Goal: Task Accomplishment & Management: Use online tool/utility

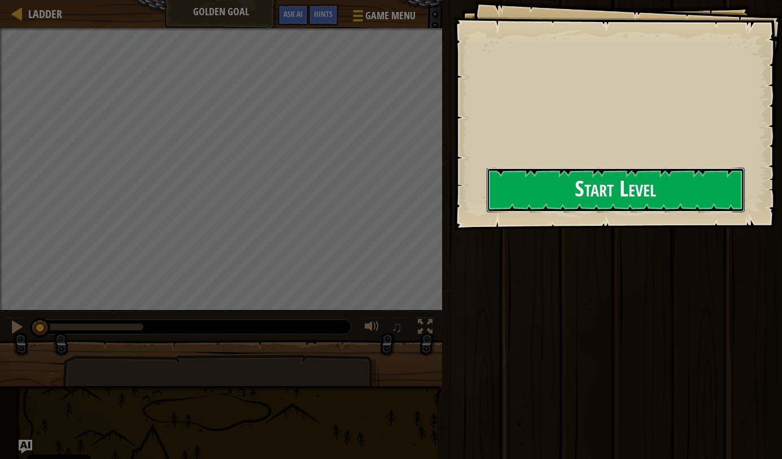
click at [551, 210] on button "Start Level" at bounding box center [615, 190] width 258 height 45
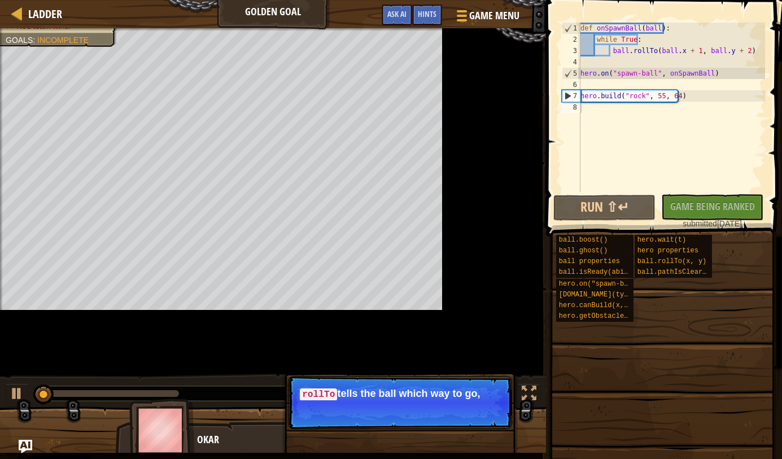
click at [331, 19] on div "Ladder Golden Goal Game Menu Done Hints Ask AI" at bounding box center [273, 14] width 546 height 28
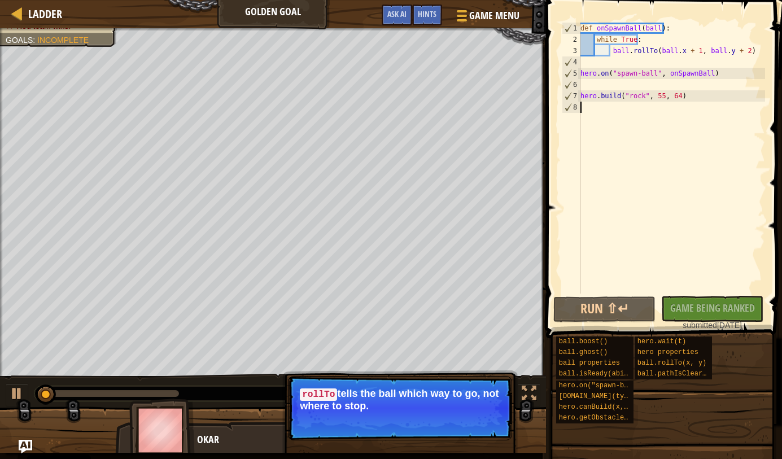
click at [433, 16] on span "Hints" at bounding box center [427, 13] width 19 height 11
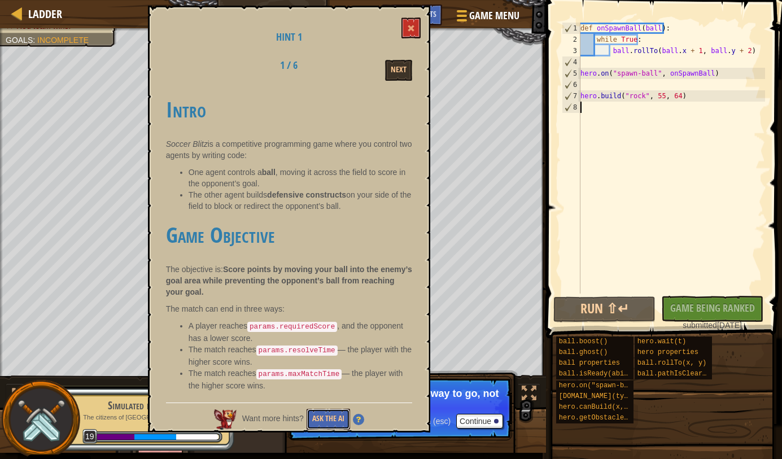
click at [343, 414] on button "Ask the AI" at bounding box center [327, 419] width 43 height 21
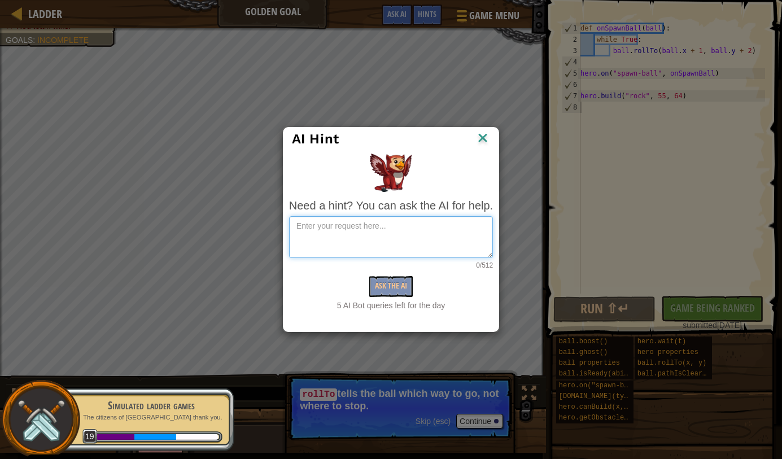
click at [421, 223] on textarea at bounding box center [391, 237] width 204 height 42
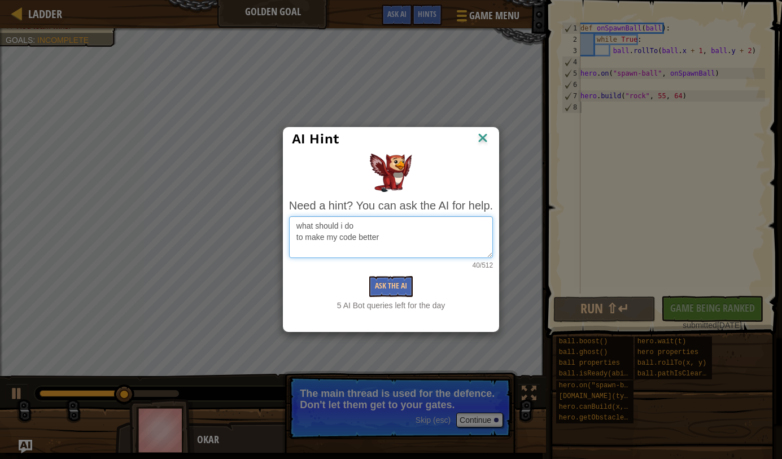
type textarea "what should i do to make my code better"
click at [401, 281] on button "Ask the AI" at bounding box center [390, 286] width 43 height 21
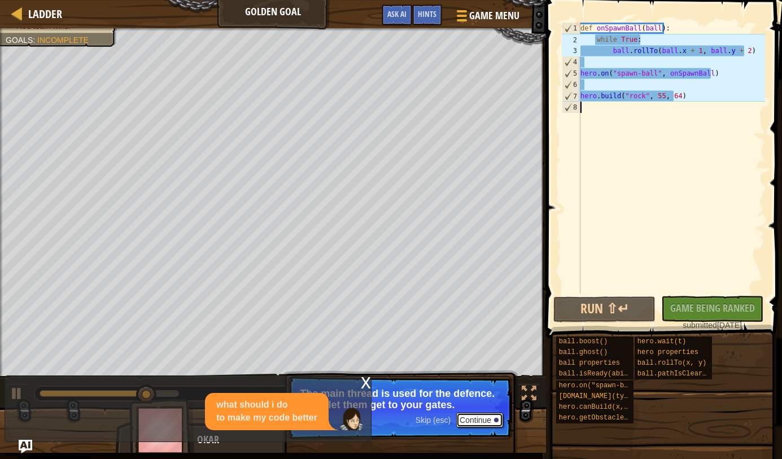
click at [496, 419] on div at bounding box center [496, 420] width 5 height 5
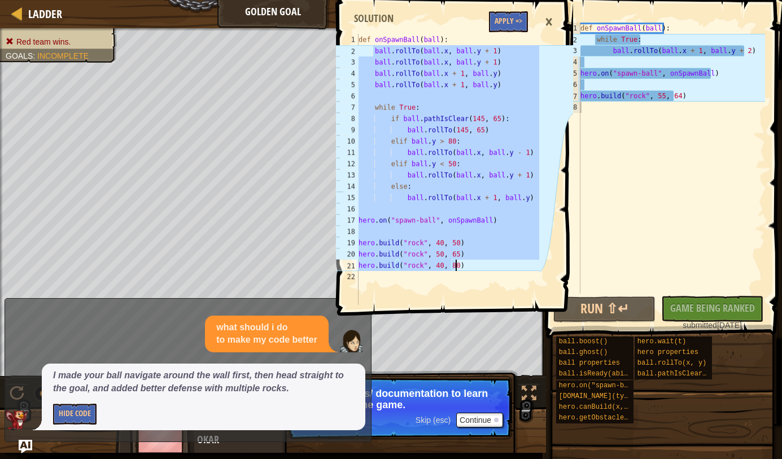
drag, startPoint x: 373, startPoint y: 51, endPoint x: 505, endPoint y: 274, distance: 259.5
click at [505, 274] on div "def onSpawnBall ( ball ) : ball . rollTo ( ball . x , ball . y + 1 ) ball . rol…" at bounding box center [447, 180] width 183 height 293
type textarea "[DOMAIN_NAME]("rock", 40, 80)"
click at [607, 144] on div "def onSpawnBall ( ball ) : while True : ball . rollTo ( ball . x + 1 , ball . y…" at bounding box center [671, 169] width 187 height 293
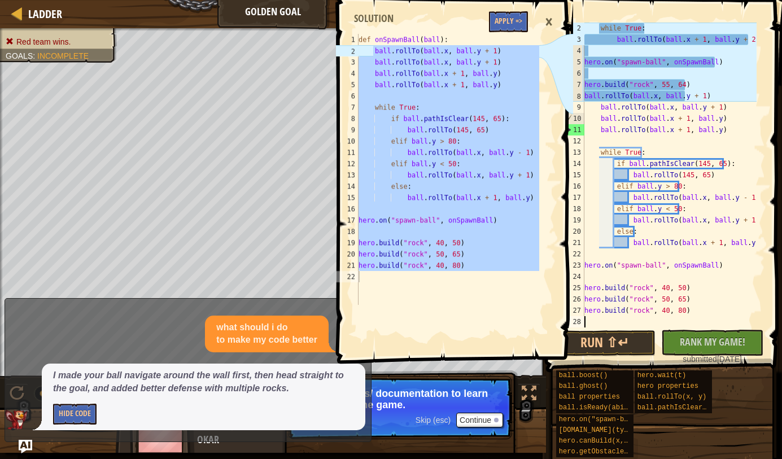
scroll to position [11, 0]
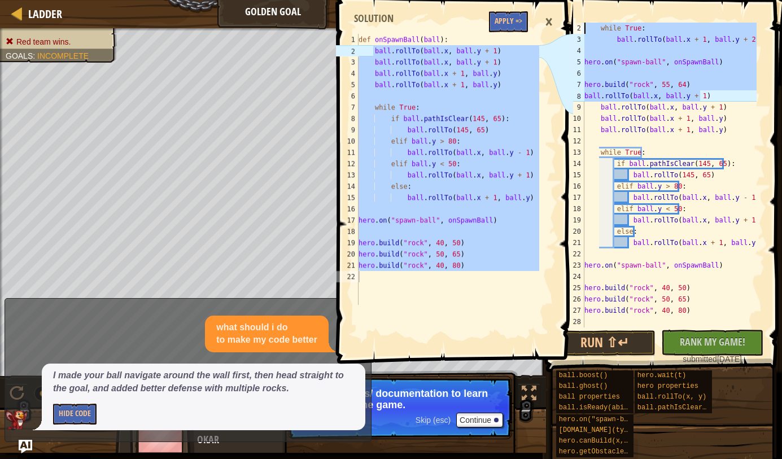
drag, startPoint x: 672, startPoint y: 91, endPoint x: 574, endPoint y: 32, distance: 114.4
click at [574, 32] on div "2 3 4 5 6 7 8 9 10 11 12 13 14 15 16 17 18 19 20 21 22 23 24 25 26 27 28 while …" at bounding box center [661, 175] width 205 height 305
type textarea "while True: ball.rollTo(ball.x + 1, ball.y + 2)"
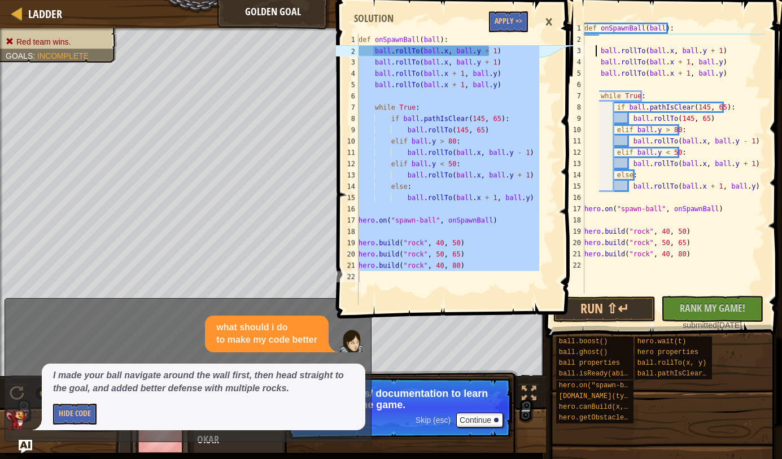
click at [595, 49] on div "def onSpawnBall ( ball ) : ball . rollTo ( ball . x , ball . y + 1 ) ball . rol…" at bounding box center [673, 169] width 183 height 293
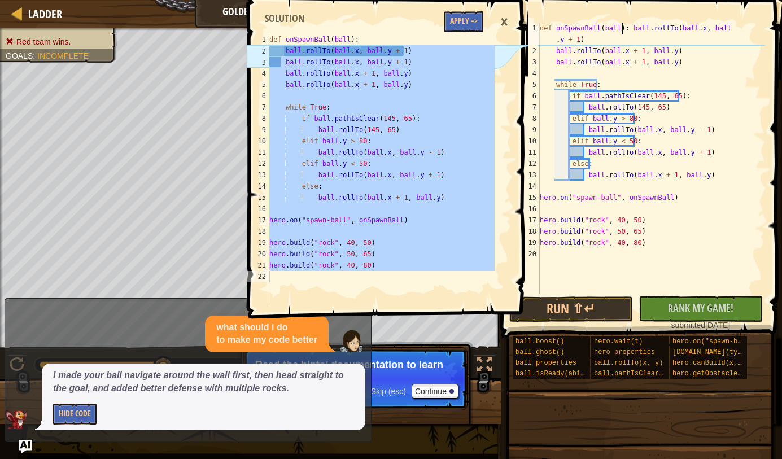
type textarea "ball.rollTo(ball.x, ball.y + 1)"
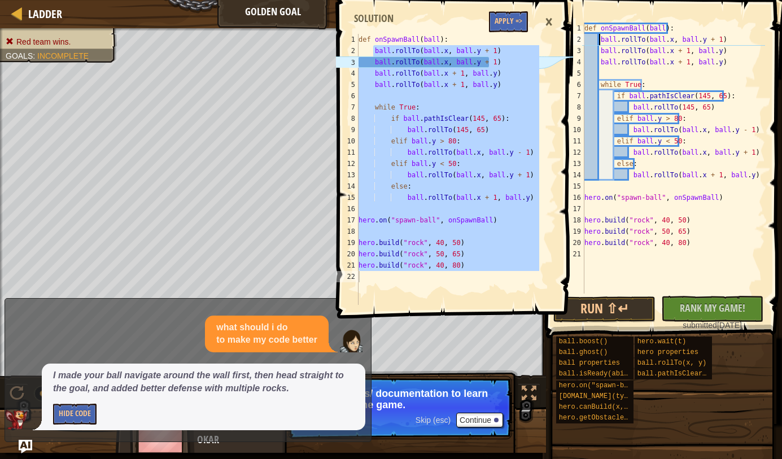
click at [633, 68] on div "def onSpawnBall ( ball ) : ball . rollTo ( ball . x , ball . y + 1 ) ball . rol…" at bounding box center [673, 169] width 183 height 293
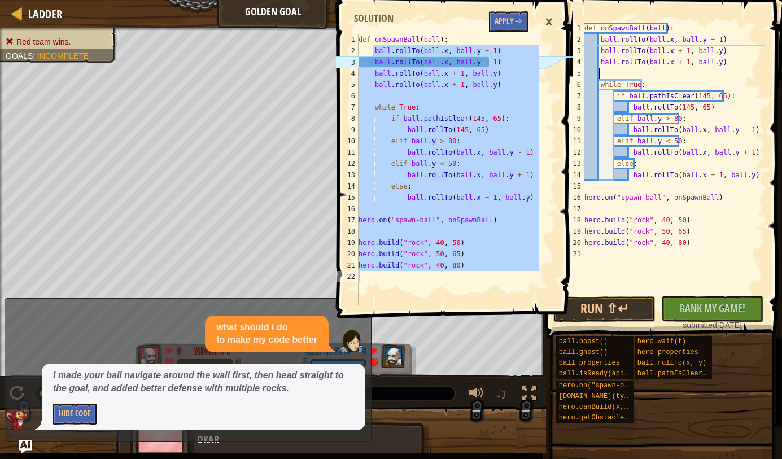
click at [725, 50] on div "def onSpawnBall ( ball ) : ball . rollTo ( ball . x , ball . y + 1 ) ball . rol…" at bounding box center [673, 169] width 183 height 293
type textarea "ball.rollTo(ball.x + 1, ball.y)"
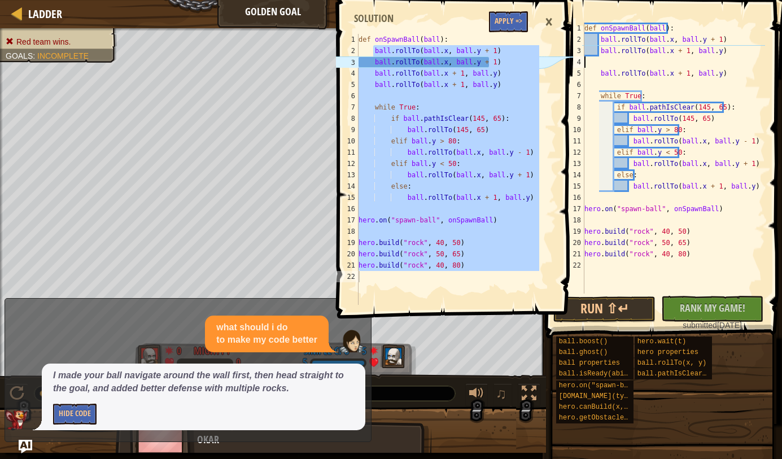
type textarea "ball.rollTo(ball.x + 1, ball.y)"
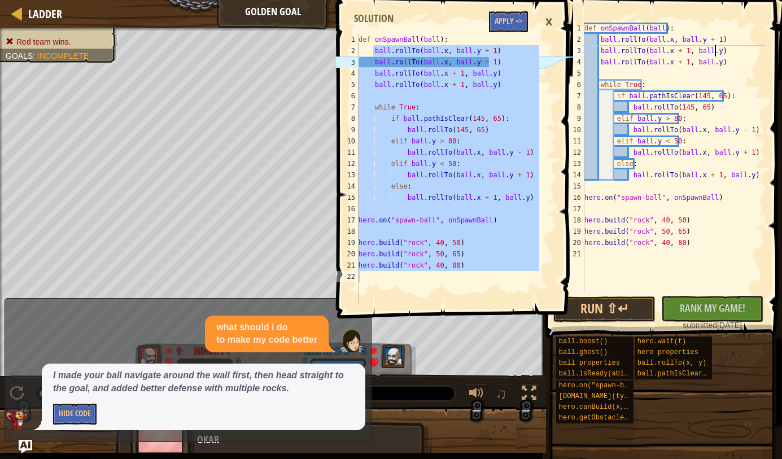
click at [599, 49] on div "def onSpawnBall ( ball ) : ball . rollTo ( ball . x , ball . y + 1 ) ball . rol…" at bounding box center [673, 169] width 183 height 293
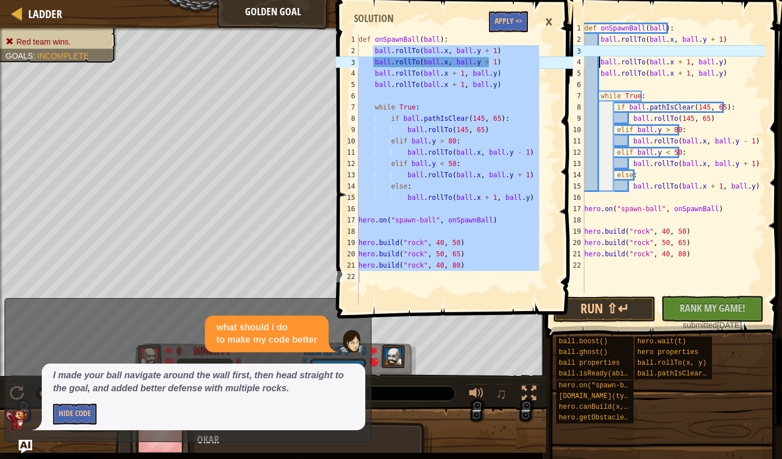
click at [653, 50] on div "def onSpawnBall ( ball ) : ball . rollTo ( ball . x , ball . y + 1 ) ball . rol…" at bounding box center [673, 169] width 183 height 293
click at [618, 51] on div "def onSpawnBall ( ball ) : ball . rollTo ( ball . x , ball . y + 1 ) ball . rol…" at bounding box center [673, 169] width 183 height 293
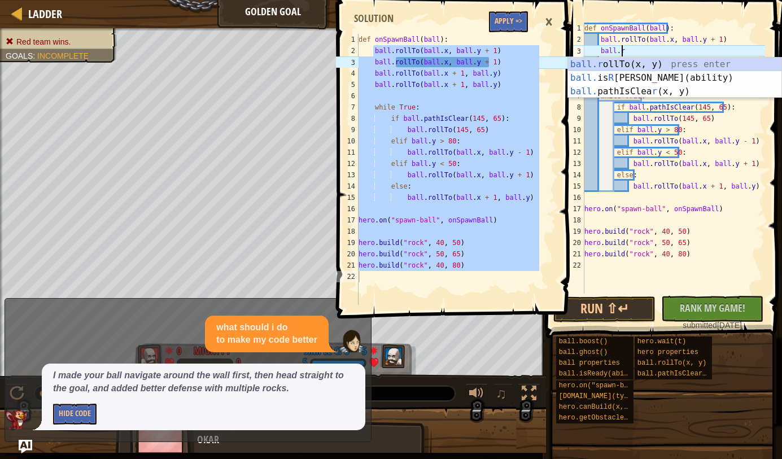
scroll to position [5, 3]
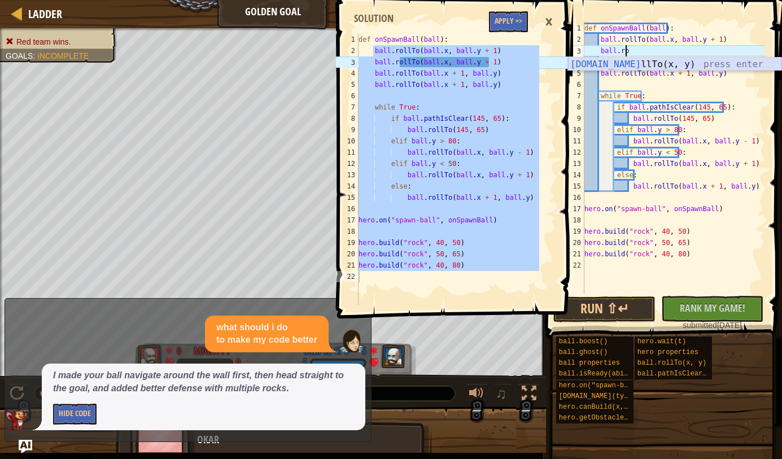
click at [710, 62] on div "[DOMAIN_NAME] llTo(x, y) press enter" at bounding box center [674, 78] width 213 height 41
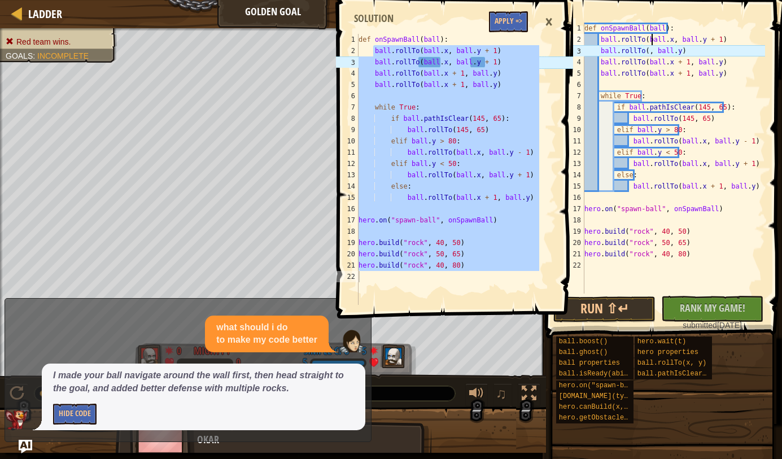
click at [653, 44] on div "def onSpawnBall ( ball ) : ball . rollTo ( ball . x , ball . y + 1 ) ball . rol…" at bounding box center [673, 169] width 183 height 293
click at [650, 49] on div "def onSpawnBall ( ball ) : ball . rollTo ( ball . x , ball . y + 1 ) ball . rol…" at bounding box center [673, 169] width 183 height 293
click at [662, 49] on div "def onSpawnBall ( ball ) : ball . rollTo ( ball . x , ball . y + 1 ) ball . rol…" at bounding box center [673, 169] width 183 height 293
click at [666, 49] on div "def onSpawnBall ( ball ) : ball . rollTo ( ball . x , ball . y + 1 ) ball . rol…" at bounding box center [673, 169] width 183 height 293
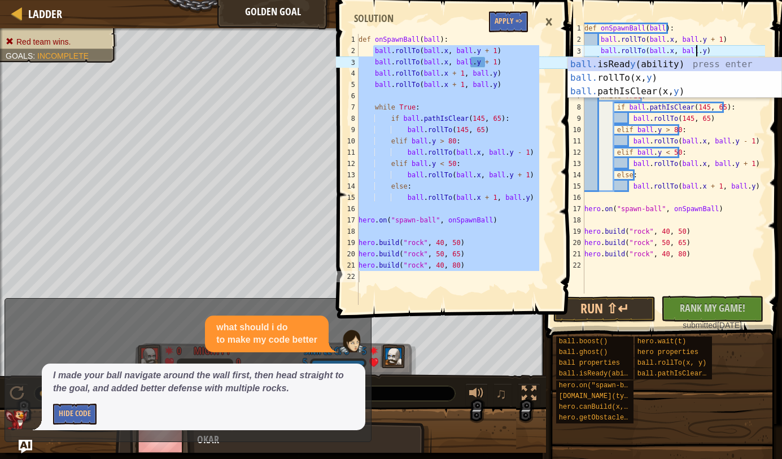
scroll to position [5, 9]
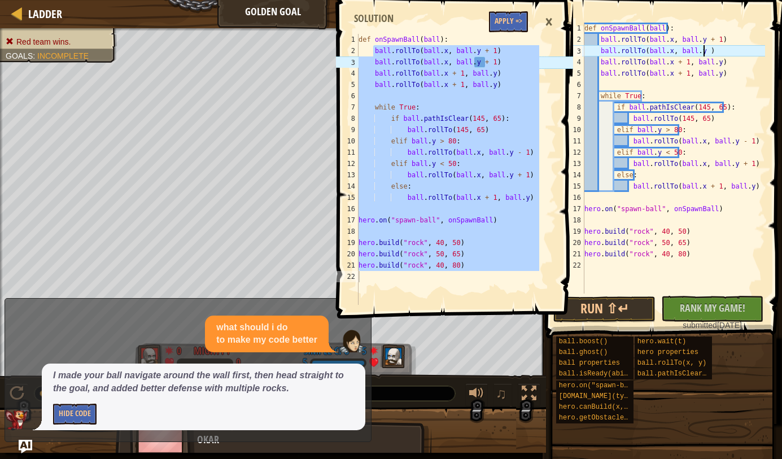
click at [702, 51] on div "def onSpawnBall ( ball ) : ball . rollTo ( ball . x , ball . y + 1 ) ball . rol…" at bounding box center [673, 169] width 183 height 293
click at [698, 50] on div "def onSpawnBall ( ball ) : ball . rollTo ( ball . x , ball . y + 1 ) ball . rol…" at bounding box center [673, 169] width 183 height 293
click at [705, 50] on div "def onSpawnBall ( ball ) : ball . rollTo ( ball . x , ball . y + 1 ) ball . rol…" at bounding box center [673, 169] width 183 height 293
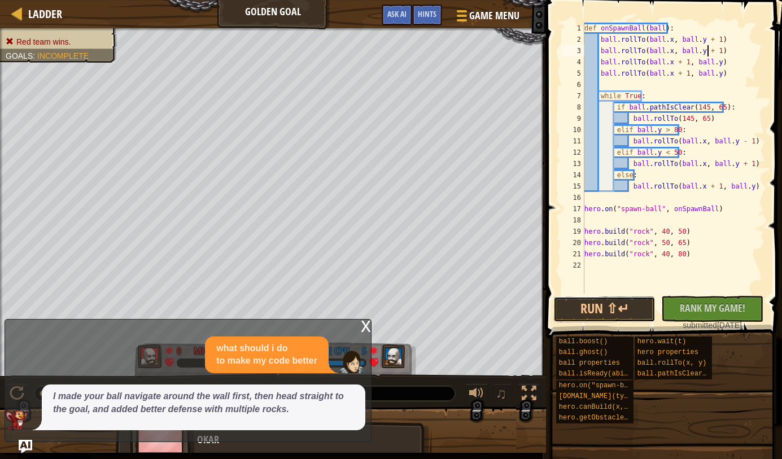
click at [634, 298] on button "Run ⇧↵" at bounding box center [604, 309] width 102 height 26
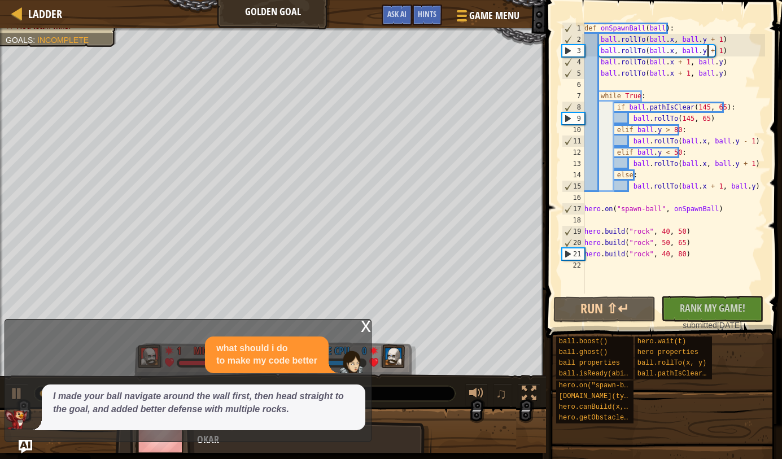
click at [583, 208] on div "17" at bounding box center [573, 208] width 22 height 11
type textarea "hero.on("spawn-ball", onSpawnBall)"
click at [419, 15] on span "Hints" at bounding box center [427, 13] width 19 height 11
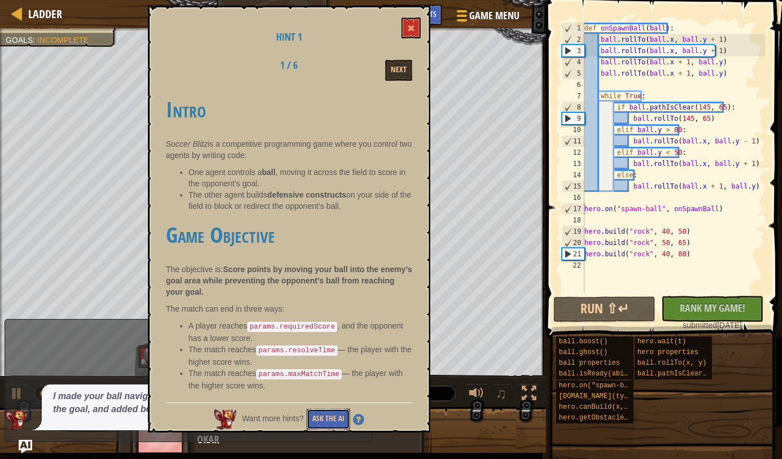
click at [317, 409] on button "Ask the AI" at bounding box center [327, 419] width 43 height 21
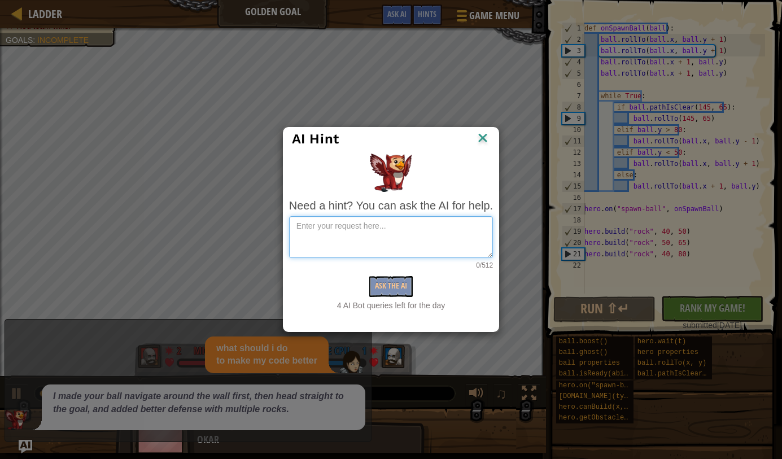
click at [359, 240] on textarea at bounding box center [391, 237] width 204 height 42
type textarea "how do i make the code better"
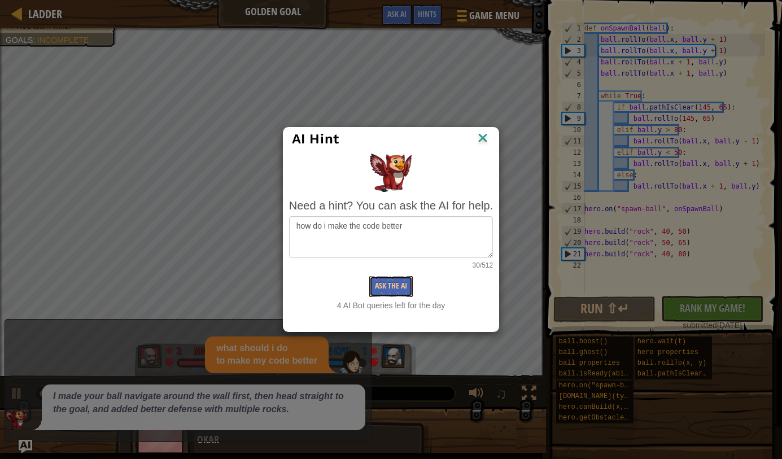
click at [390, 282] on button "Ask the AI" at bounding box center [390, 286] width 43 height 21
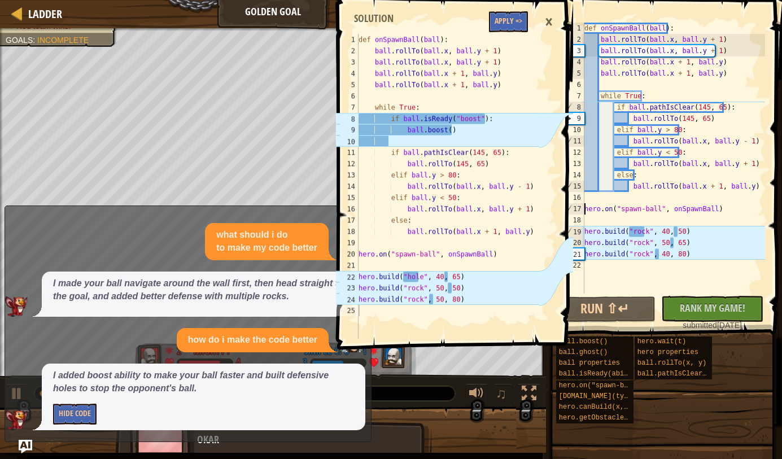
click at [613, 107] on div "def onSpawnBall ( ball ) : ball . rollTo ( ball . x , ball . y + 1 ) ball . rol…" at bounding box center [673, 169] width 183 height 293
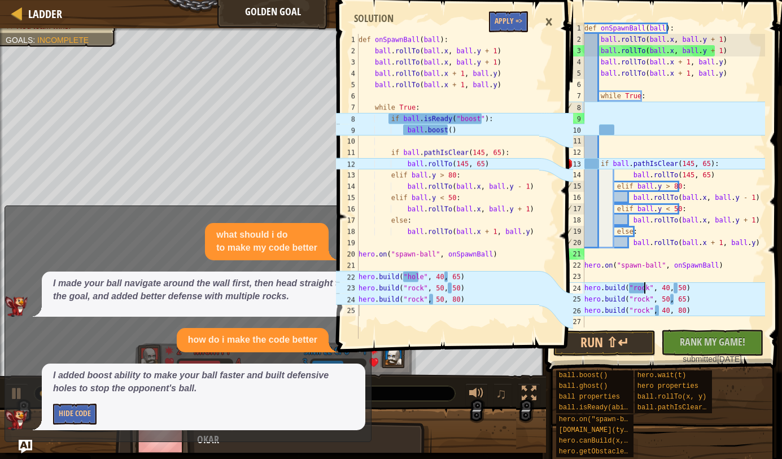
click at [643, 286] on div "def onSpawnBall ( ball ) : ball . rollTo ( ball . x , ball . y + 1 ) ball . rol…" at bounding box center [673, 186] width 183 height 327
click at [677, 288] on div "def onSpawnBall ( ball ) : ball . rollTo ( ball . x , ball . y + 1 ) ball . rol…" at bounding box center [673, 186] width 183 height 327
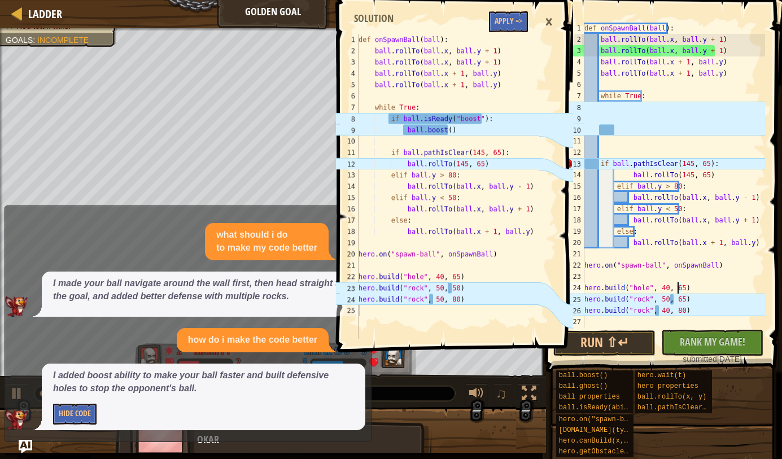
click at [585, 286] on div "def onSpawnBall ( ball ) : ball . rollTo ( ball . x , ball . y + 1 ) ball . rol…" at bounding box center [673, 186] width 183 height 327
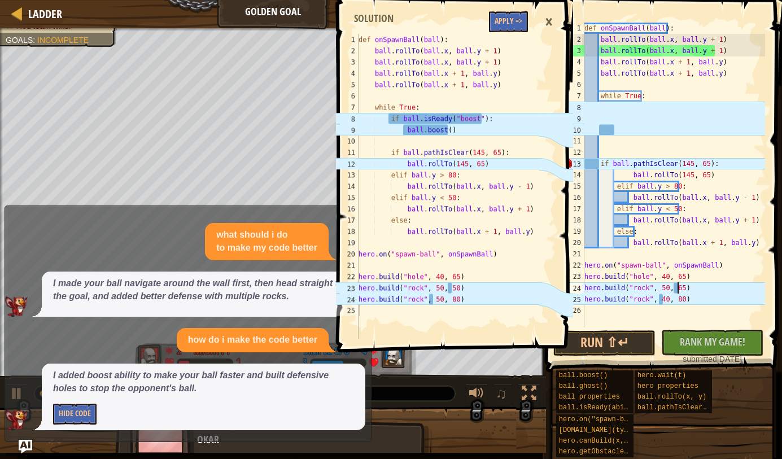
click at [677, 289] on div "def onSpawnBall ( ball ) : ball . rollTo ( ball . x , ball . y + 1 ) ball . rol…" at bounding box center [673, 186] width 183 height 327
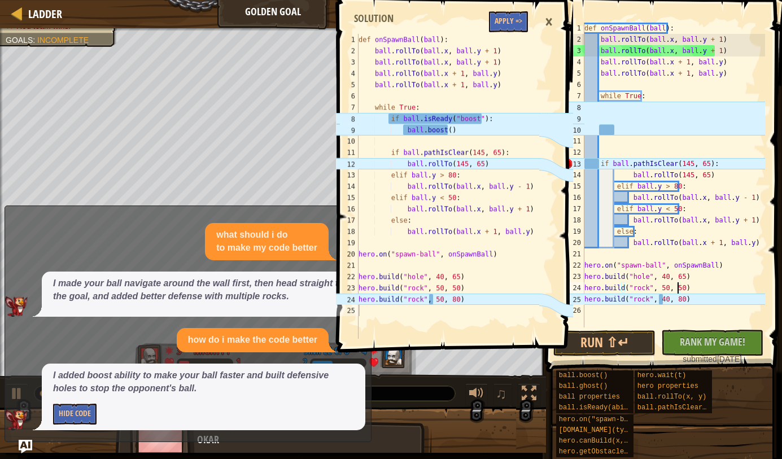
click at [663, 299] on div "def onSpawnBall ( ball ) : ball . rollTo ( ball . x , ball . y + 1 ) ball . rol…" at bounding box center [673, 186] width 183 height 327
type textarea "[DOMAIN_NAME]("rock", 50, 80)"
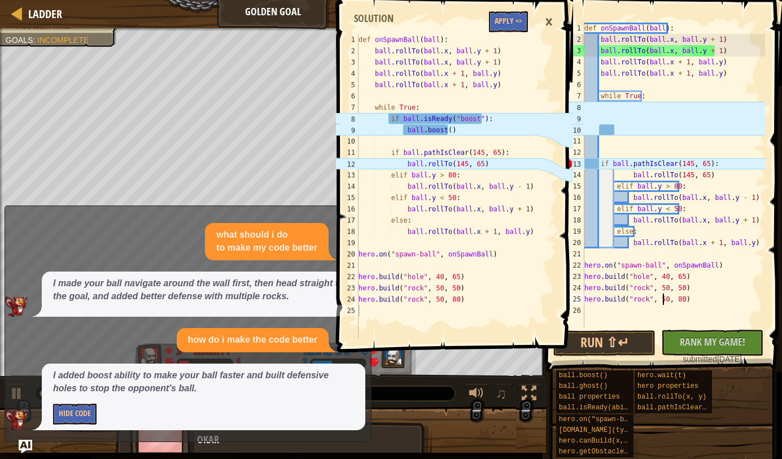
click at [604, 110] on div "def onSpawnBall ( ball ) : ball . rollTo ( ball . x , ball . y + 1 ) ball . rol…" at bounding box center [673, 186] width 183 height 327
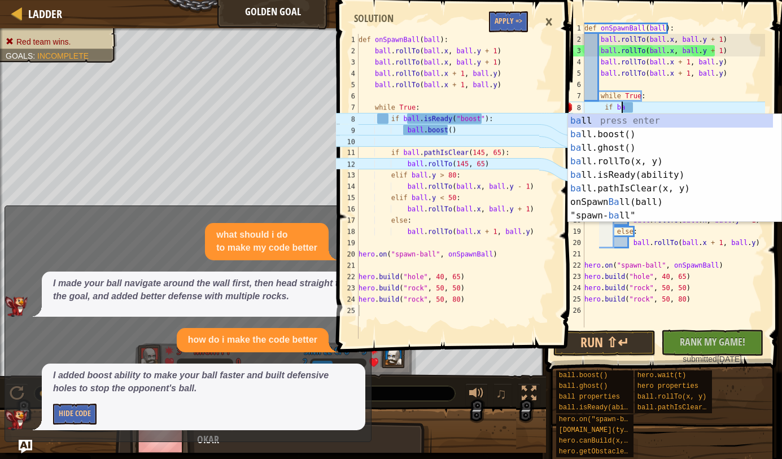
scroll to position [5, 3]
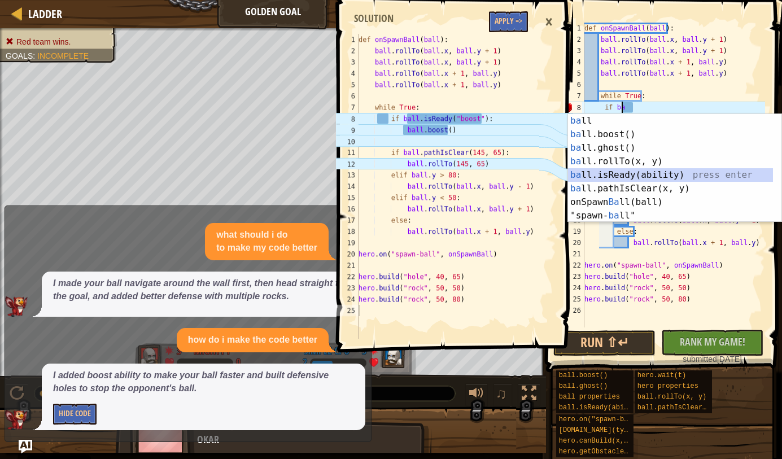
click at [657, 172] on div "ba ll press enter ba ll.boost() press enter ba ll.ghost() press enter ba ll.rol…" at bounding box center [670, 181] width 205 height 135
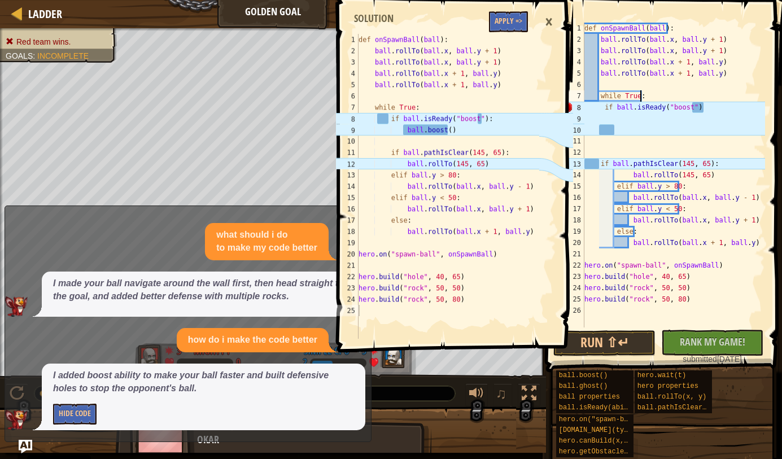
click at [715, 101] on div "def onSpawnBall ( ball ) : ball . rollTo ( ball . x , ball . y + 1 ) ball . rol…" at bounding box center [673, 186] width 183 height 327
click at [692, 109] on div "def onSpawnBall ( ball ) : ball . rollTo ( ball . x , ball . y + 1 ) ball . rol…" at bounding box center [673, 186] width 183 height 327
click at [603, 108] on div "def onSpawnBall ( ball ) : ball . rollTo ( ball . x , ball . y + 1 ) ball . rol…" at bounding box center [673, 186] width 183 height 327
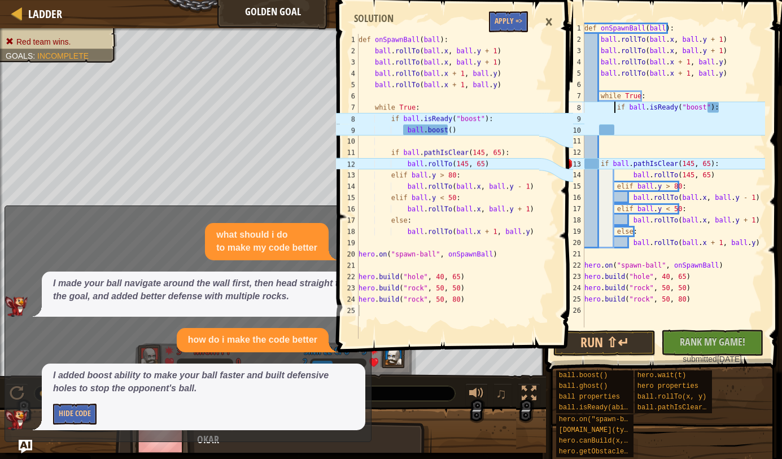
click at [719, 107] on div "def onSpawnBall ( ball ) : ball . rollTo ( ball . x , ball . y + 1 ) ball . rol…" at bounding box center [673, 186] width 183 height 327
type textarea "if ball.isReady("boost"):"
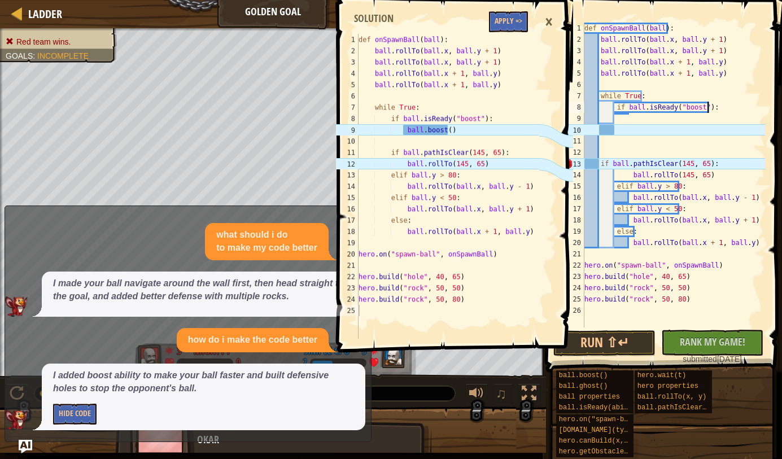
click at [639, 120] on div "def onSpawnBall ( ball ) : ball . rollTo ( ball . x , ball . y + 1 ) ball . rol…" at bounding box center [673, 186] width 183 height 327
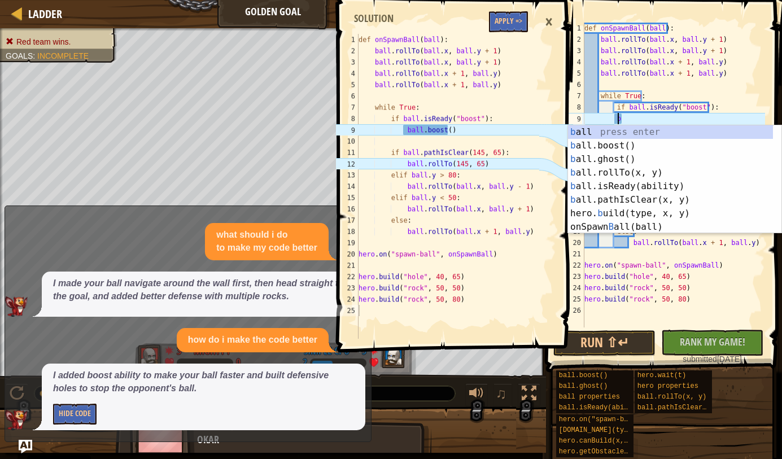
type textarea "ba"
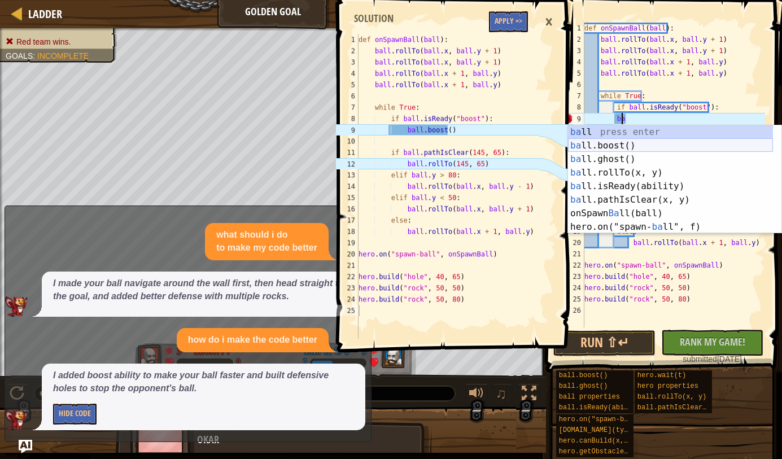
click at [621, 142] on div "ba ll press enter ba ll.boost() press enter ba ll.ghost() press enter ba ll.rol…" at bounding box center [670, 192] width 205 height 135
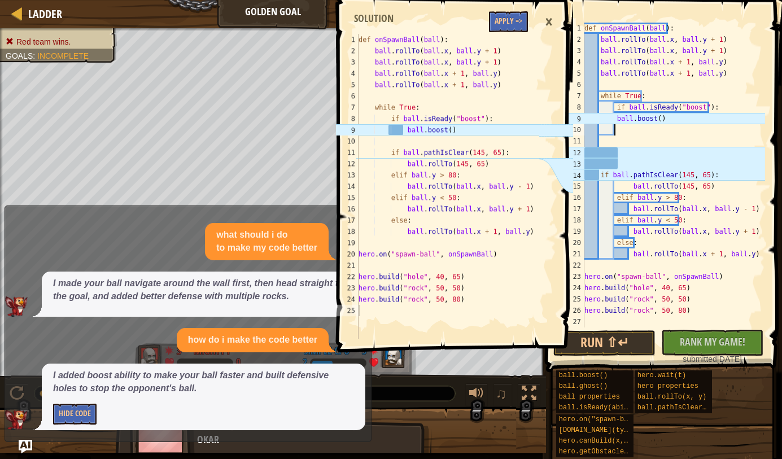
scroll to position [5, 2]
click at [614, 118] on div "def onSpawnBall ( ball ) : ball . rollTo ( ball . x , ball . y + 1 ) ball . rol…" at bounding box center [673, 186] width 183 height 327
type textarea "ball.boost()"
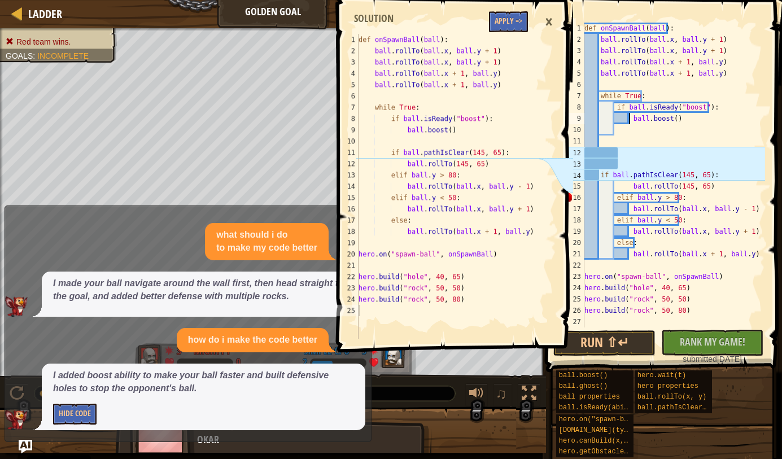
click at [625, 162] on div "def onSpawnBall ( ball ) : ball . rollTo ( ball . x , ball . y + 1 ) ball . rol…" at bounding box center [673, 186] width 183 height 327
click at [600, 175] on div "def onSpawnBall ( ball ) : ball . rollTo ( ball . x , ball . y + 1 ) ball . rol…" at bounding box center [673, 186] width 183 height 327
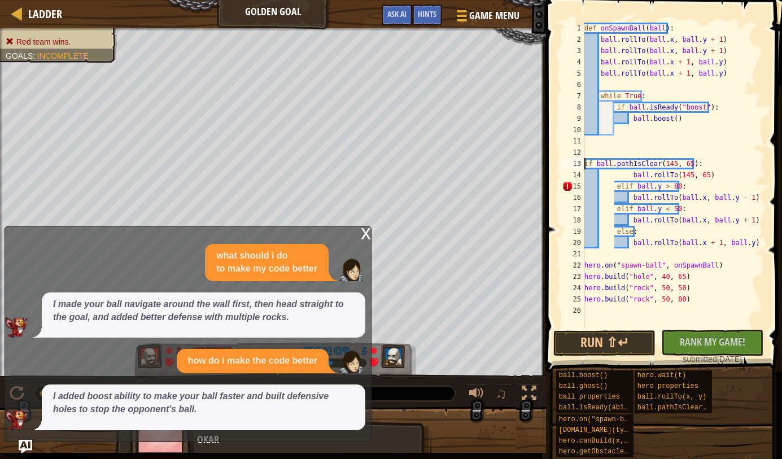
type textarea "if ball.pathIsClear(145, 65):"
click at [608, 335] on button "Run ⇧↵" at bounding box center [604, 343] width 102 height 26
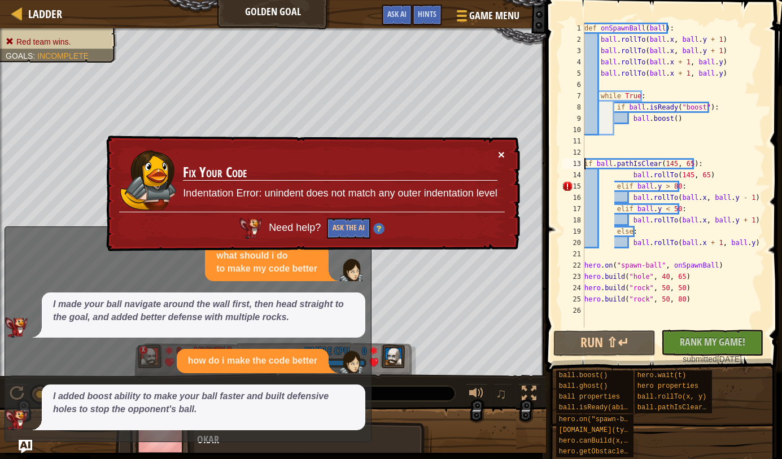
click at [499, 152] on button "×" at bounding box center [501, 154] width 7 height 12
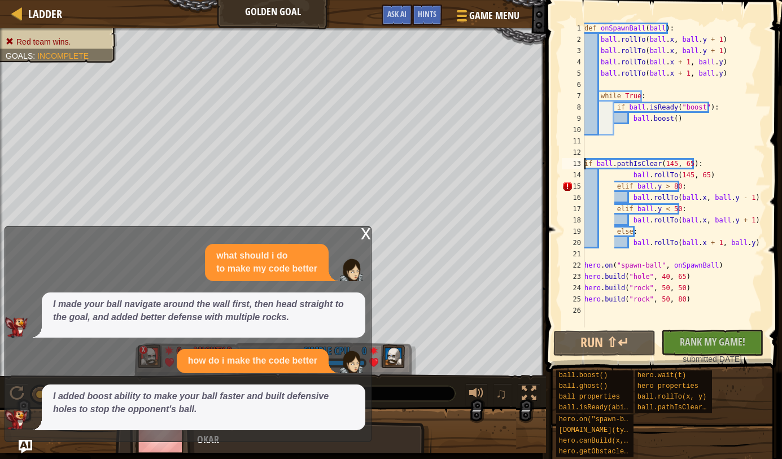
click at [436, 16] on span "Hints" at bounding box center [427, 13] width 19 height 11
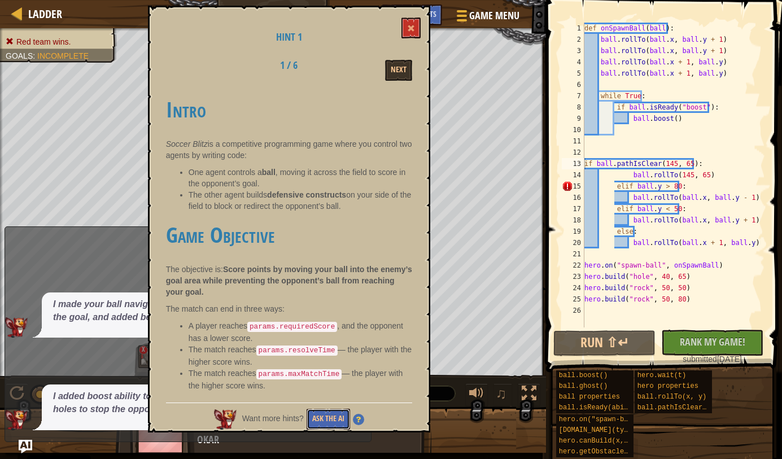
click at [333, 423] on button "Ask the AI" at bounding box center [327, 419] width 43 height 21
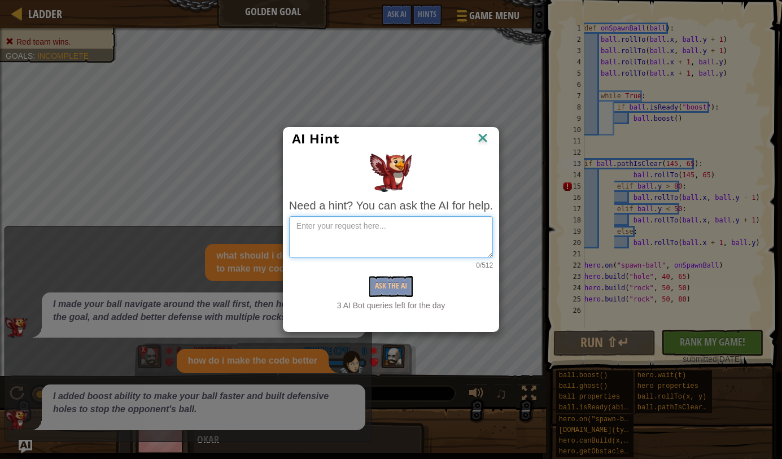
click at [389, 239] on textarea at bounding box center [391, 237] width 204 height 42
type textarea "how do i change it so its better"
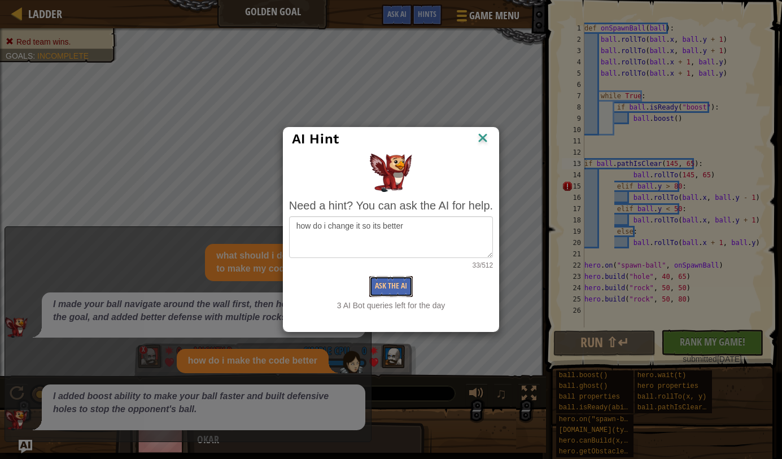
click at [396, 283] on button "Ask the AI" at bounding box center [390, 286] width 43 height 21
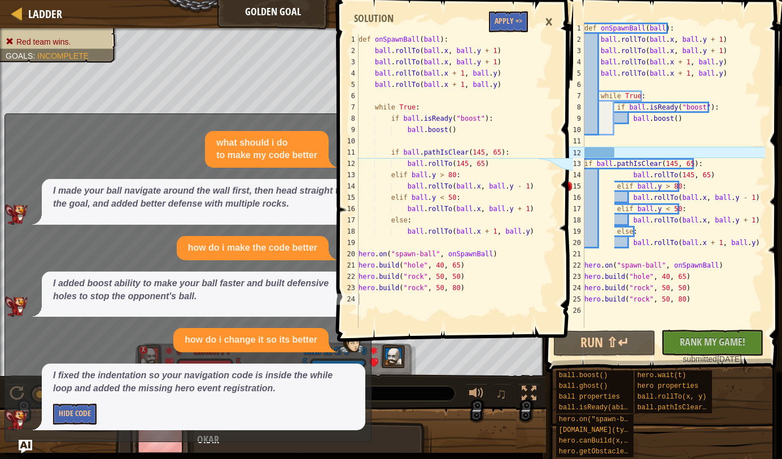
drag, startPoint x: 221, startPoint y: 400, endPoint x: 188, endPoint y: 223, distance: 180.2
click at [188, 223] on div "I made your ball navigate around the wall first, then head straight to the goal…" at bounding box center [203, 202] width 323 height 46
type textarea "elif ball.y > 80:"
click at [613, 186] on div "def onSpawnBall ( ball ) : ball . rollTo ( ball . x , ball . y + 1 ) ball . rol…" at bounding box center [673, 186] width 183 height 327
click at [658, 153] on div "def onSpawnBall ( ball ) : ball . rollTo ( ball . x , ball . y + 1 ) ball . rol…" at bounding box center [673, 186] width 183 height 327
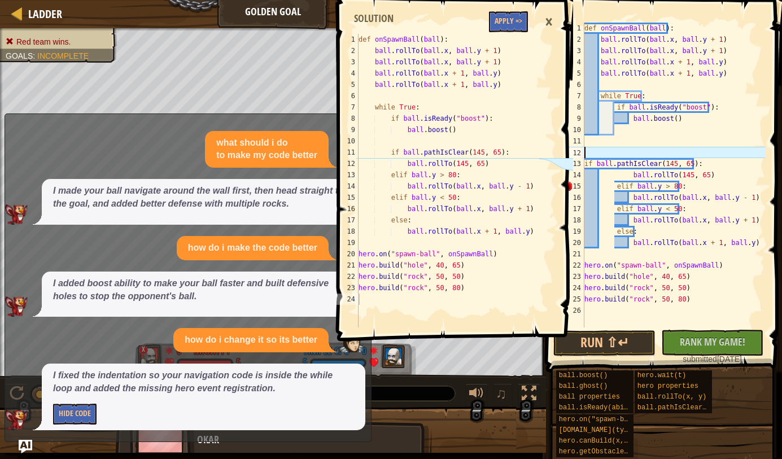
scroll to position [5, 0]
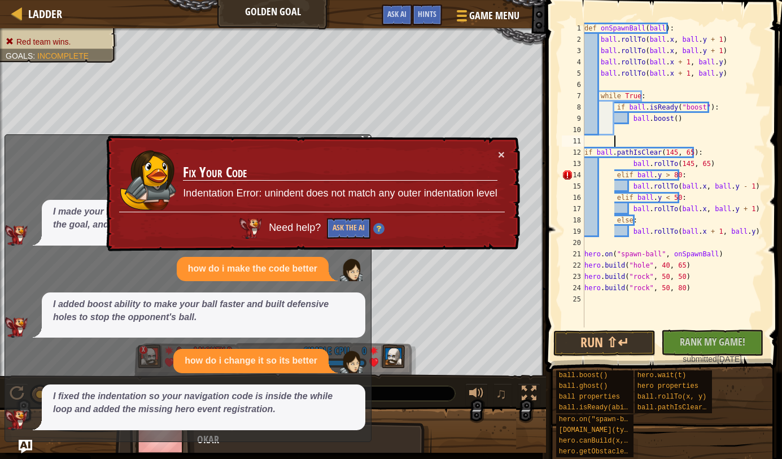
click at [611, 173] on div "def onSpawnBall ( ball ) : ball . rollTo ( ball . x , ball . y + 1 ) ball . rol…" at bounding box center [673, 186] width 183 height 327
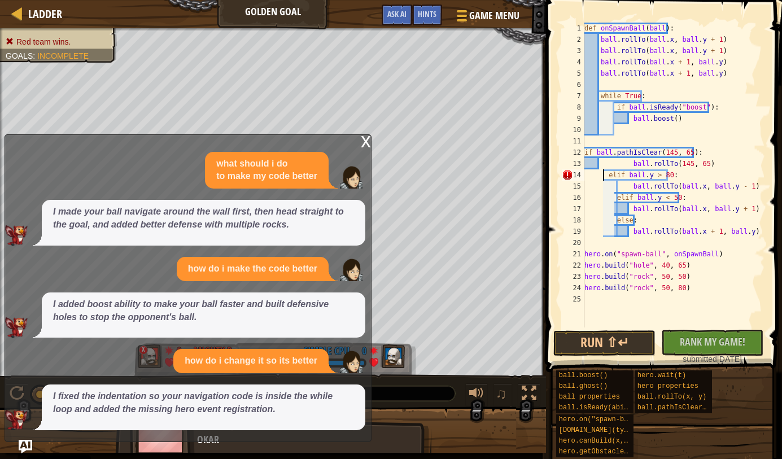
type textarea "elif ball.y > 80:"
click at [397, 17] on span "Ask AI" at bounding box center [396, 13] width 19 height 11
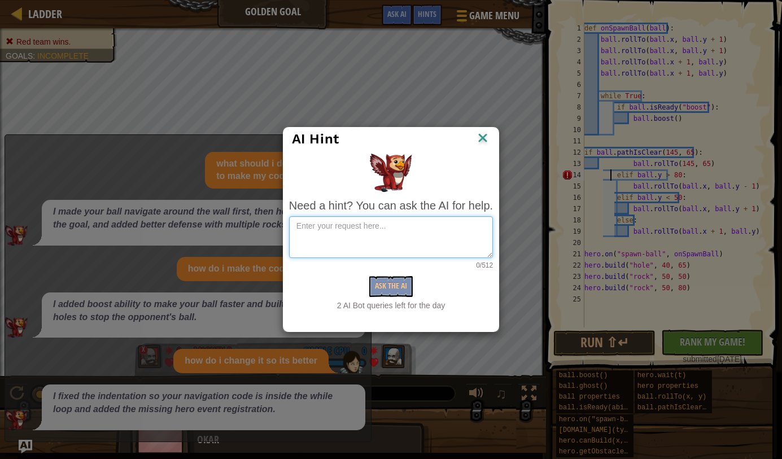
click at [367, 236] on textarea at bounding box center [391, 237] width 204 height 42
type textarea "how do i make the code correct"
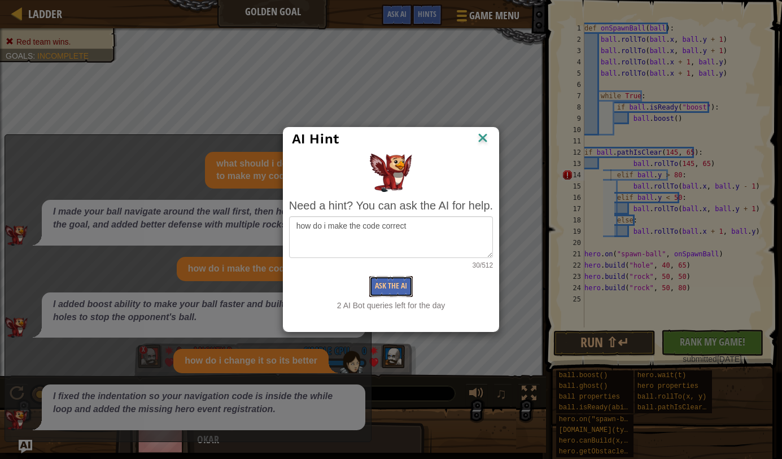
click at [407, 284] on button "Ask the AI" at bounding box center [390, 286] width 43 height 21
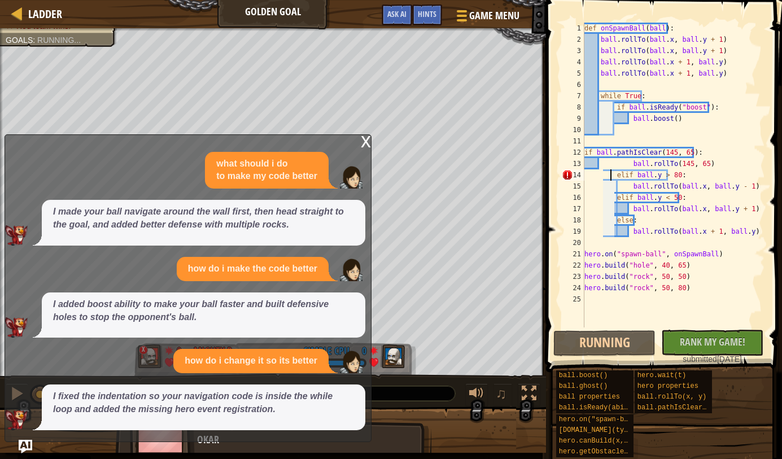
scroll to position [5, 0]
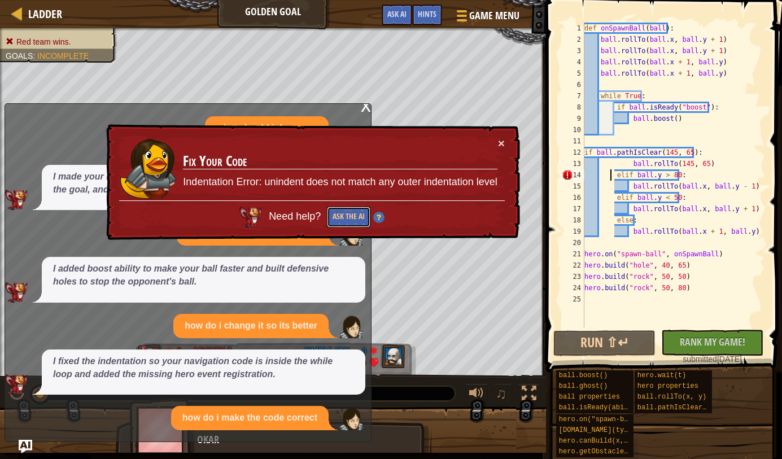
click at [344, 217] on button "Ask the AI" at bounding box center [348, 217] width 43 height 21
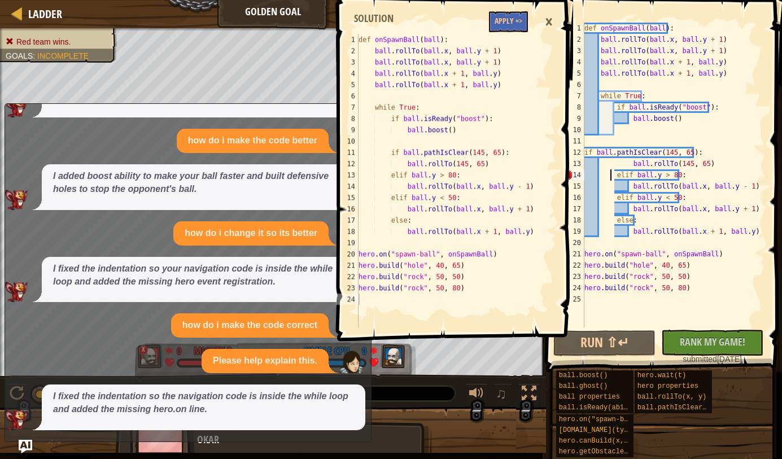
scroll to position [174, 0]
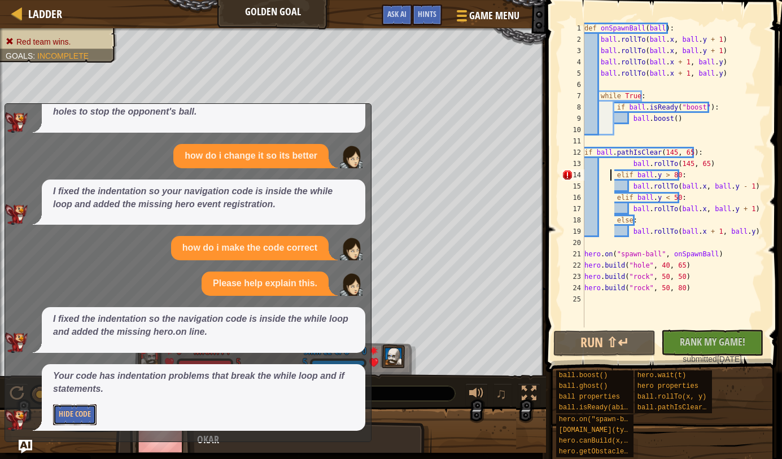
click at [81, 411] on button "Hide Code" at bounding box center [74, 414] width 43 height 21
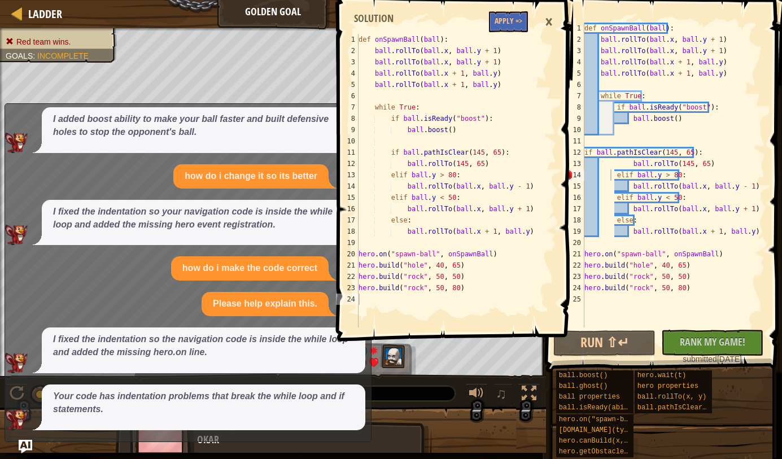
scroll to position [153, 0]
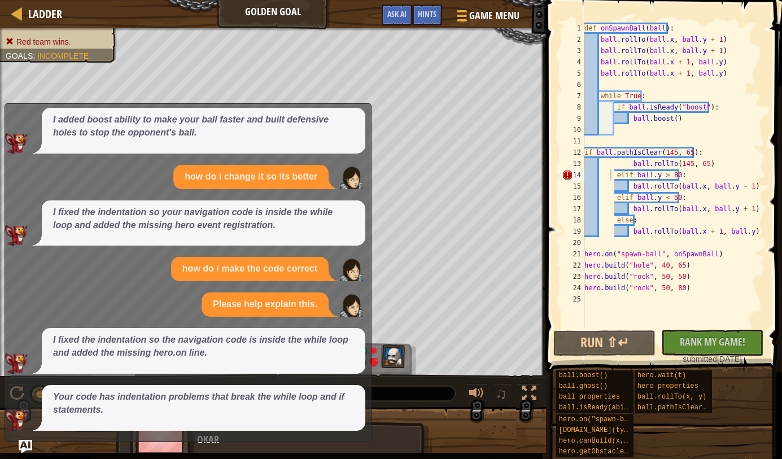
click at [615, 172] on div "def onSpawnBall ( ball ) : ball . rollTo ( ball . x , ball . y + 1 ) ball . rol…" at bounding box center [673, 186] width 183 height 327
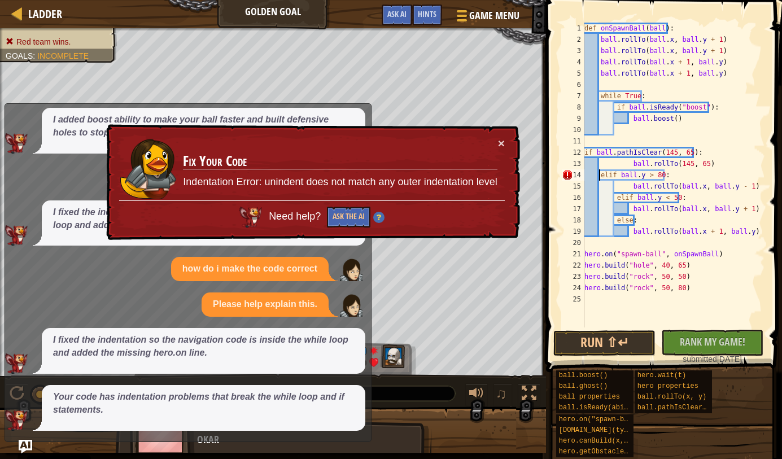
click at [626, 186] on div "def onSpawnBall ( ball ) : ball . rollTo ( ball . x , ball . y + 1 ) ball . rol…" at bounding box center [673, 186] width 183 height 327
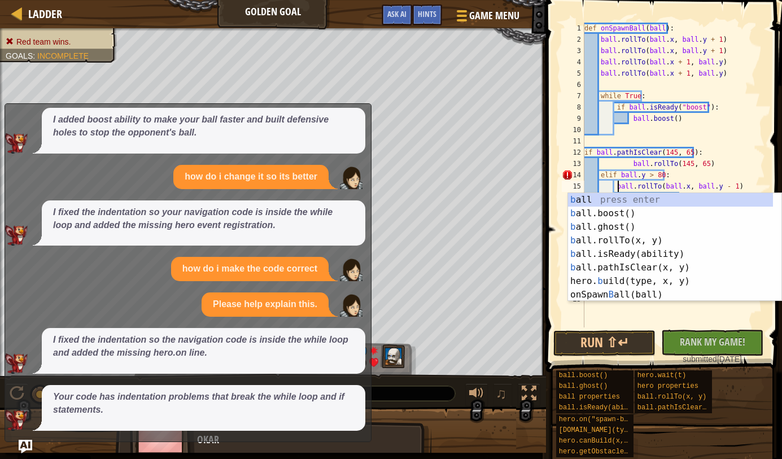
scroll to position [5, 3]
click at [583, 198] on div "b all press enter b all.boost() press enter b all.ghost() press enter b all.rol…" at bounding box center [670, 260] width 205 height 135
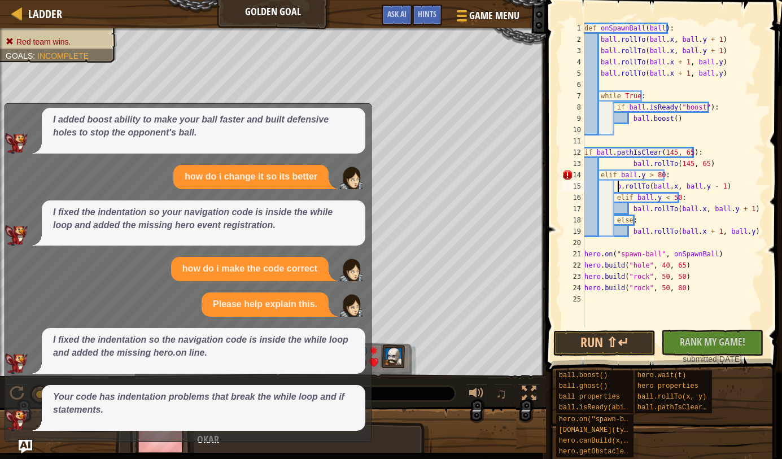
click at [571, 169] on div "13" at bounding box center [572, 163] width 23 height 11
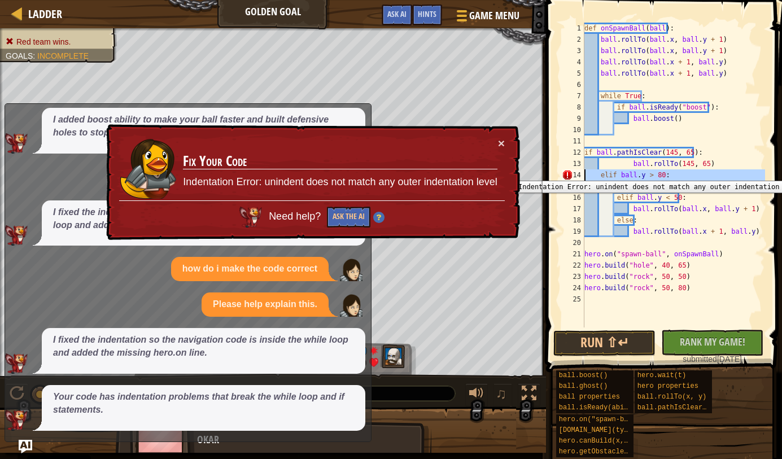
click at [568, 172] on div "14" at bounding box center [572, 174] width 23 height 11
type textarea "elif ball.y > 80:"
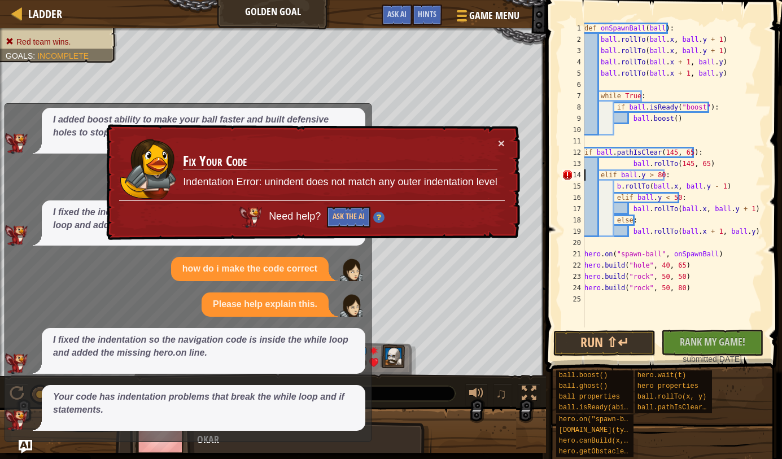
click at [589, 137] on div "def onSpawnBall ( ball ) : ball . rollTo ( ball . x , ball . y + 1 ) ball . rol…" at bounding box center [673, 186] width 183 height 327
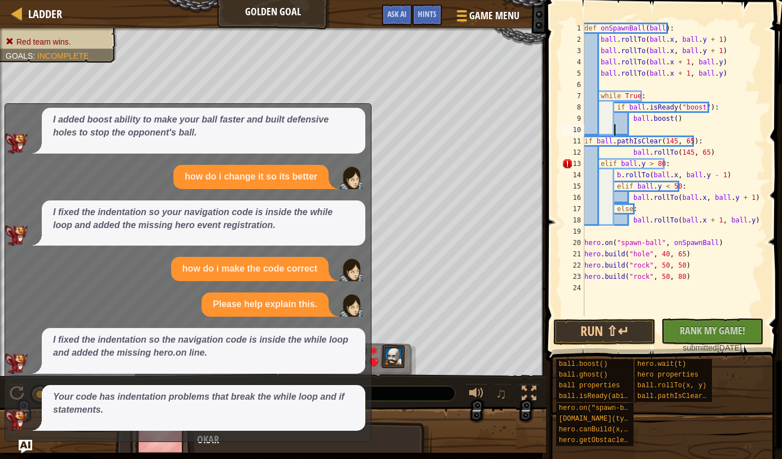
click at [599, 163] on div "def onSpawnBall ( ball ) : ball . rollTo ( ball . x , ball . y + 1 ) ball . rol…" at bounding box center [673, 181] width 183 height 316
click at [665, 159] on div "def onSpawnBall ( ball ) : ball . rollTo ( ball . x , ball . y + 1 ) ball . rol…" at bounding box center [673, 181] width 183 height 316
click at [632, 164] on div "def onSpawnBall ( ball ) : ball . rollTo ( ball . x , ball . y + 1 ) ball . rol…" at bounding box center [673, 181] width 183 height 316
type textarea "elif ball.y > 80:"
click at [12, 363] on img at bounding box center [16, 363] width 23 height 20
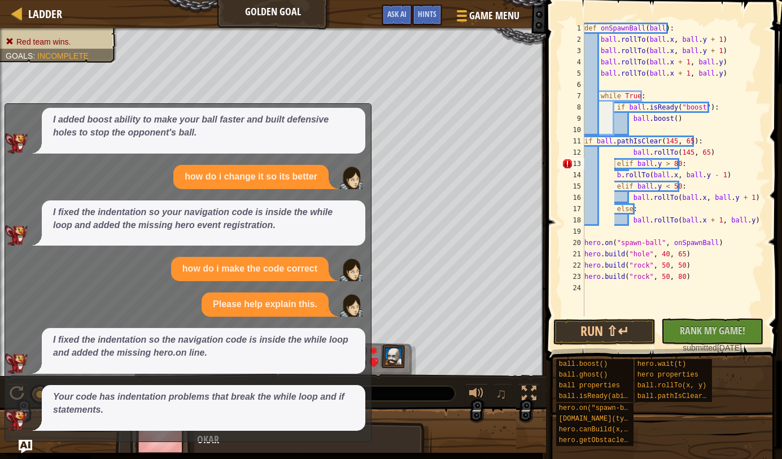
scroll to position [5, 0]
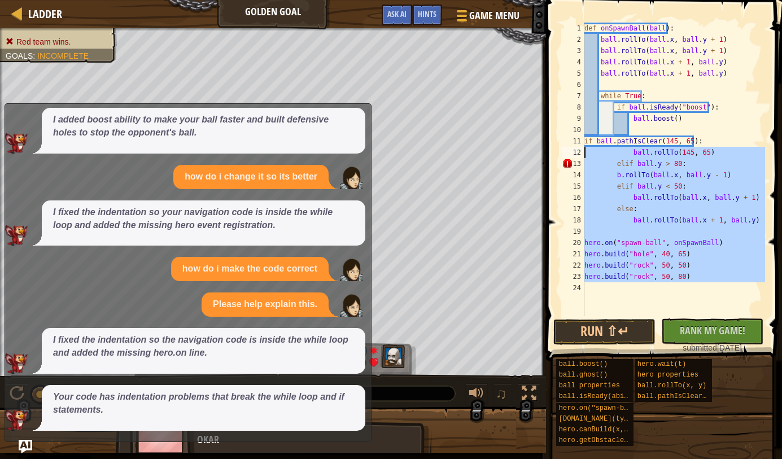
click at [534, 62] on div "Ladder Golden Goal Game Menu Done Hints Ask AI [DOMAIN_NAME]("rock", 40, 80) 1 …" at bounding box center [391, 229] width 782 height 459
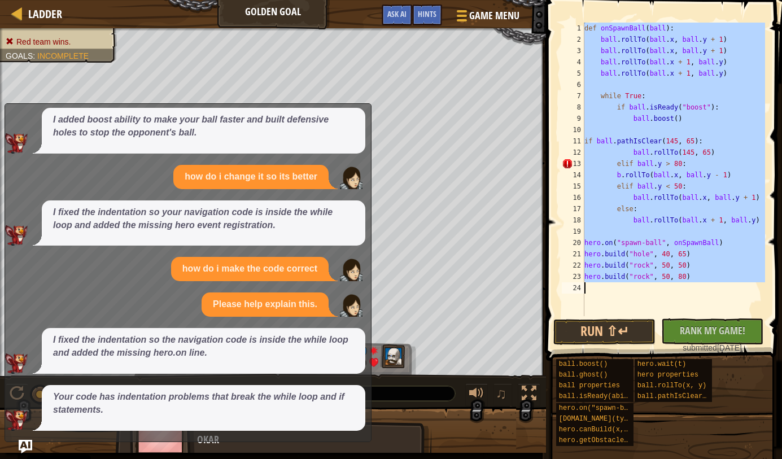
drag, startPoint x: 583, startPoint y: 24, endPoint x: 667, endPoint y: 304, distance: 291.5
click at [667, 304] on div "ball.rollTo(ball.x + 1, ball.y) ball.rollTo(ball.x + 1, ball.y) 1 2 3 4 5 6 7 8…" at bounding box center [661, 169] width 205 height 293
type textarea "[DOMAIN_NAME]("rock", 50, 80)"
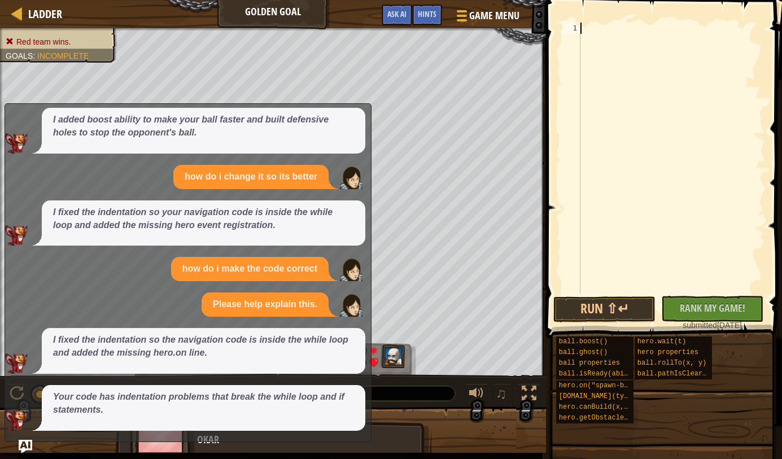
paste textarea "[DOMAIN_NAME]("rock", 50, 80)"
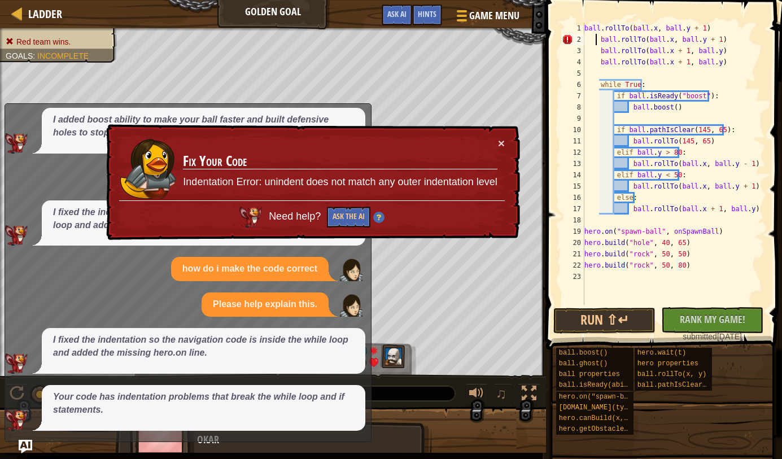
click at [597, 38] on div "ball . rollTo ( ball . x , ball . y + 1 ) ball . rollTo ( ball . x , ball . y +…" at bounding box center [673, 175] width 183 height 305
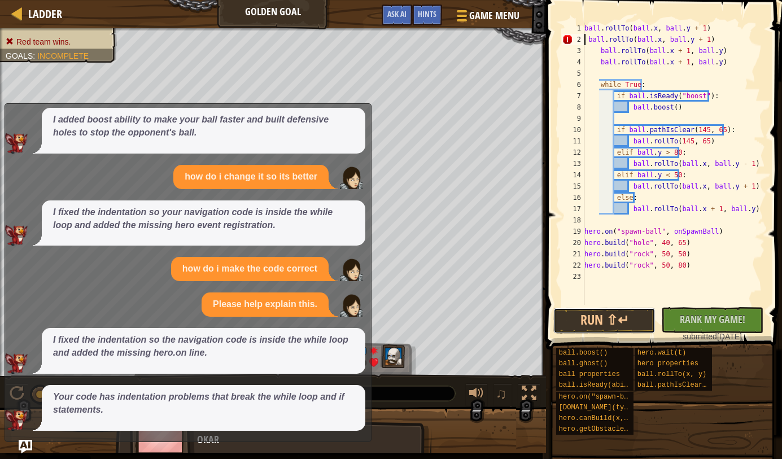
click at [612, 318] on button "Run ⇧↵" at bounding box center [604, 321] width 102 height 26
click at [585, 26] on div "ball . rollTo ( ball . x , ball . y + 1 ) ball . rollTo ( ball . x , ball . y +…" at bounding box center [673, 175] width 183 height 305
click at [598, 38] on div "ball . rollTo ( ball . x , ball . y + 1 ) ball . rollTo ( ball . x , ball . y +…" at bounding box center [673, 175] width 183 height 305
click at [597, 55] on div "ball . rollTo ( ball . x , ball . y + 1 ) ball . rollTo ( ball . x , ball . y +…" at bounding box center [673, 175] width 183 height 305
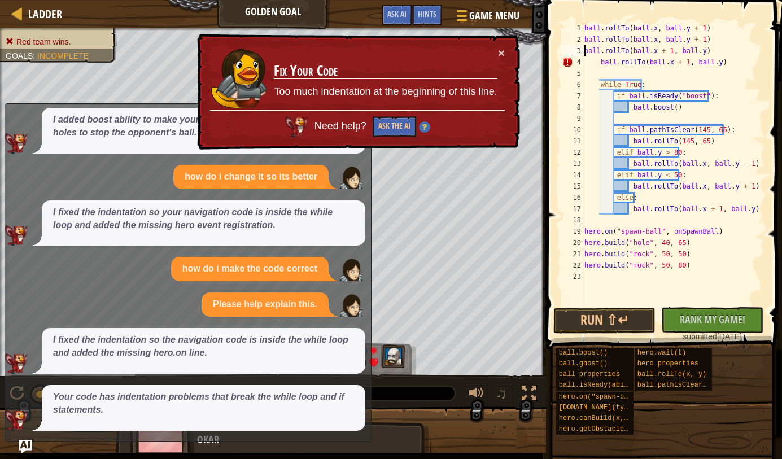
click at [600, 62] on div "ball . rollTo ( ball . x , ball . y + 1 ) ball . rollTo ( ball . x , ball . y +…" at bounding box center [673, 175] width 183 height 305
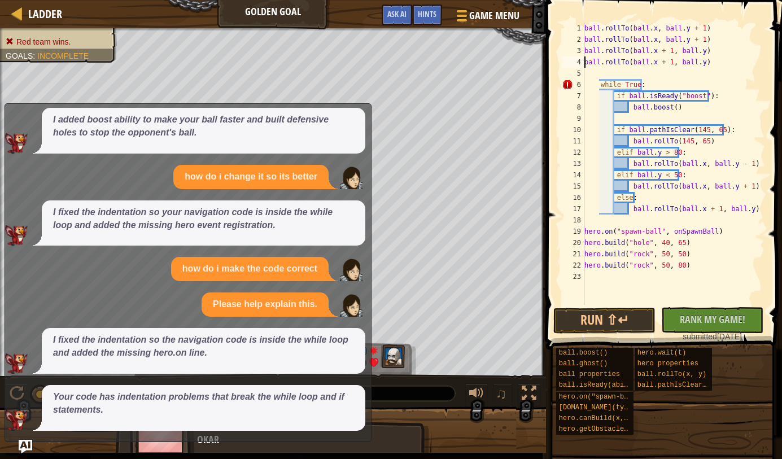
click at [600, 84] on div "ball . rollTo ( ball . x , ball . y + 1 ) ball . rollTo ( ball . x , ball . y +…" at bounding box center [673, 175] width 183 height 305
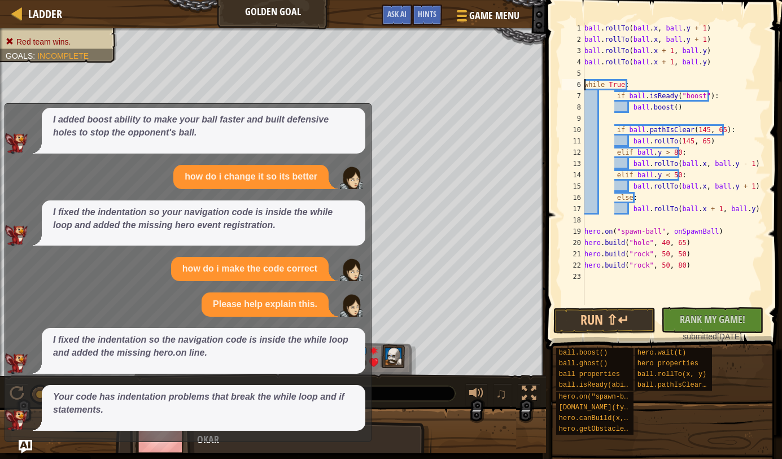
click at [614, 96] on div "ball . rollTo ( ball . x , ball . y + 1 ) ball . rollTo ( ball . x , ball . y +…" at bounding box center [673, 175] width 183 height 305
click at [627, 108] on div "ball . rollTo ( ball . x , ball . y + 1 ) ball . rollTo ( ball . x , ball . y +…" at bounding box center [673, 175] width 183 height 305
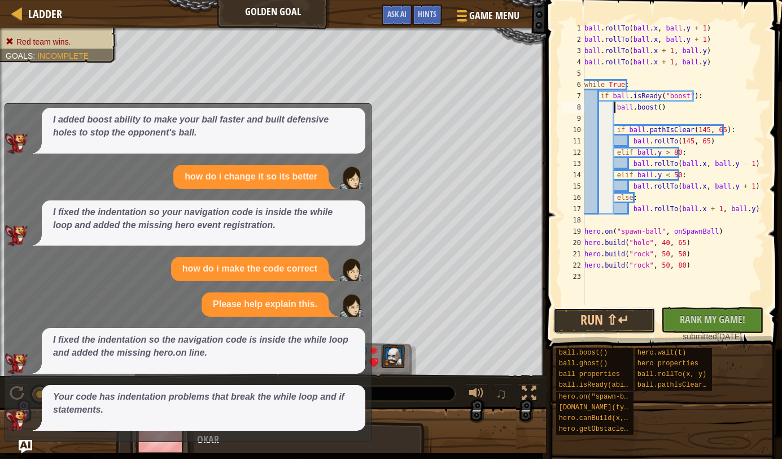
click at [607, 327] on button "Run ⇧↵" at bounding box center [604, 321] width 102 height 26
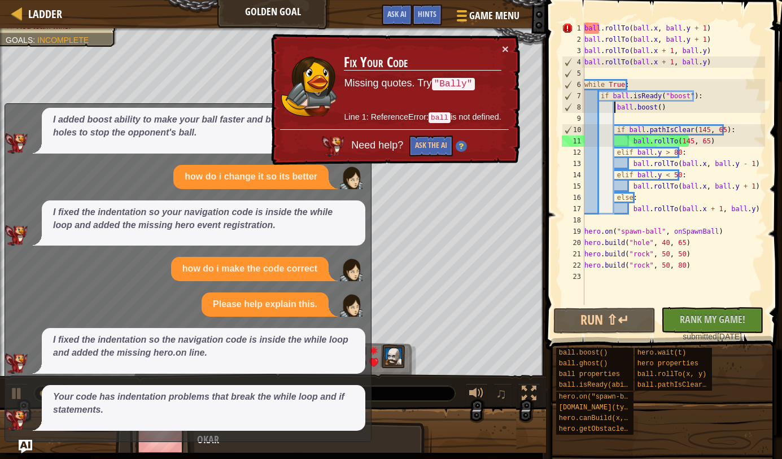
click at [599, 28] on div "ball . rollTo ( ball . x , ball . y + 1 ) ball . rollTo ( ball . x , ball . y +…" at bounding box center [673, 175] width 183 height 305
click at [585, 28] on div "ball . rollTo ( ball . x , ball . y + 1 ) ball . rollTo ( ball . x , ball . y +…" at bounding box center [673, 175] width 183 height 305
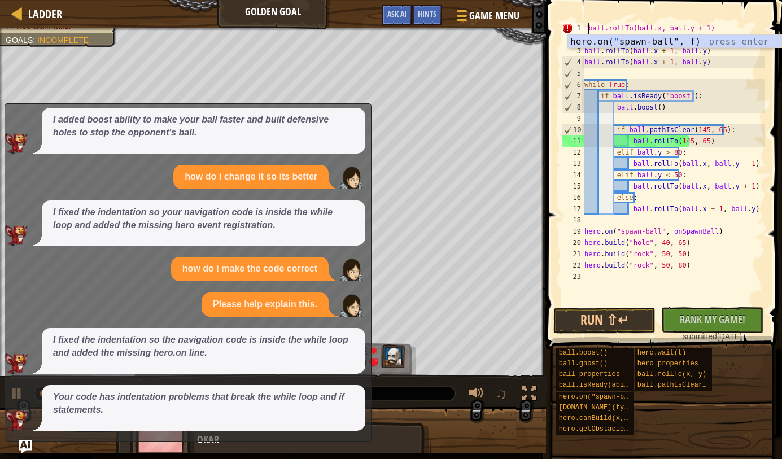
click at [600, 25] on div ""ball.rollTo(ball.x, ball.y + 1) ball . rollTo ( ball . x , ball . y + 1 ) ball…" at bounding box center [673, 175] width 183 height 305
click at [601, 28] on div ""ball.rollTo(ball.x, ball.y + 1) ball . rollTo ( ball . x , ball . y + 1 ) ball…" at bounding box center [673, 175] width 183 height 305
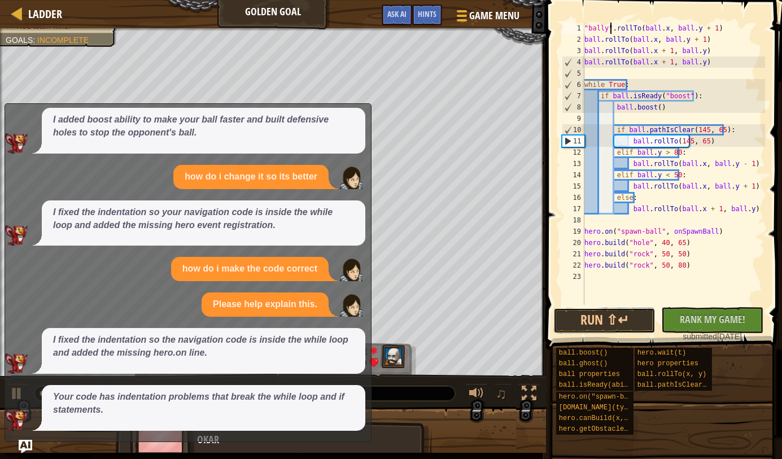
click at [617, 322] on button "Run ⇧↵" at bounding box center [604, 321] width 102 height 26
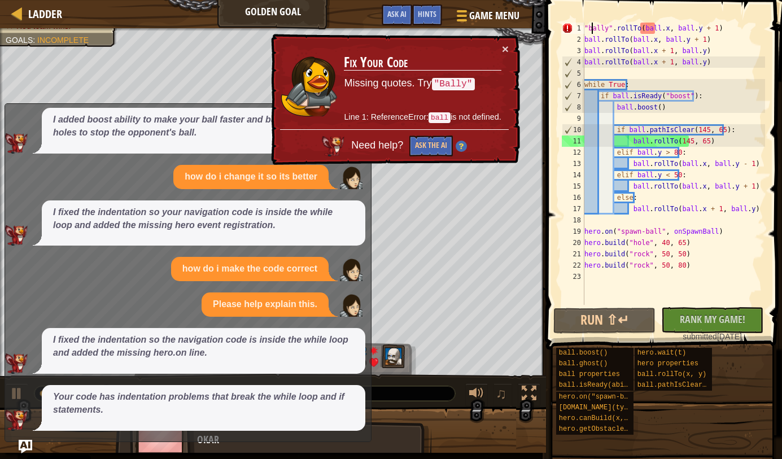
click at [592, 27] on div ""bally" . rollTo ( ball . x , ball . y + 1 ) ball . rollTo ( ball . x , ball . …" at bounding box center [673, 175] width 183 height 305
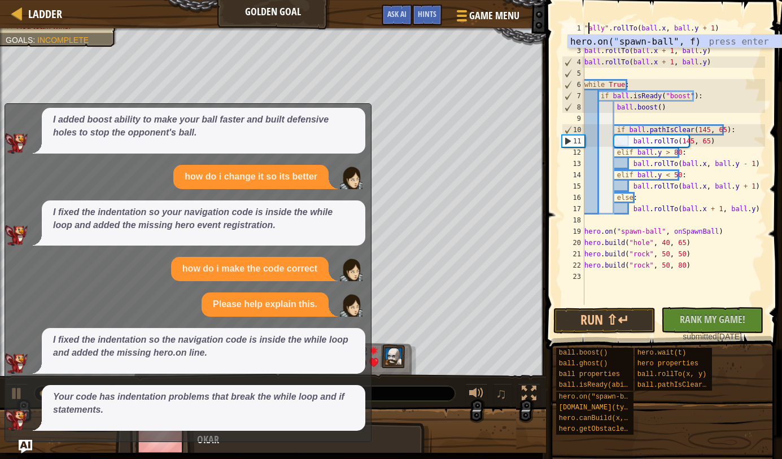
scroll to position [5, 1]
click at [669, 20] on span at bounding box center [664, 158] width 245 height 383
click at [653, 27] on div ""Bally" . rollTo ( ball . x , ball . y + 1 ) ball . rollTo ( ball . x , ball . …" at bounding box center [673, 175] width 183 height 305
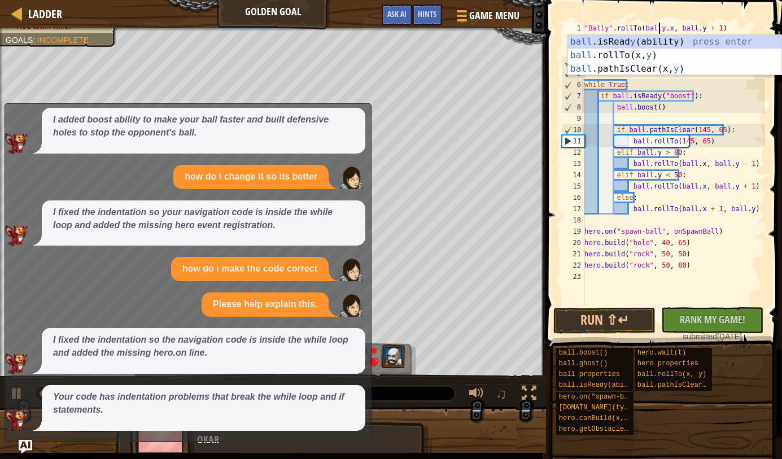
scroll to position [5, 6]
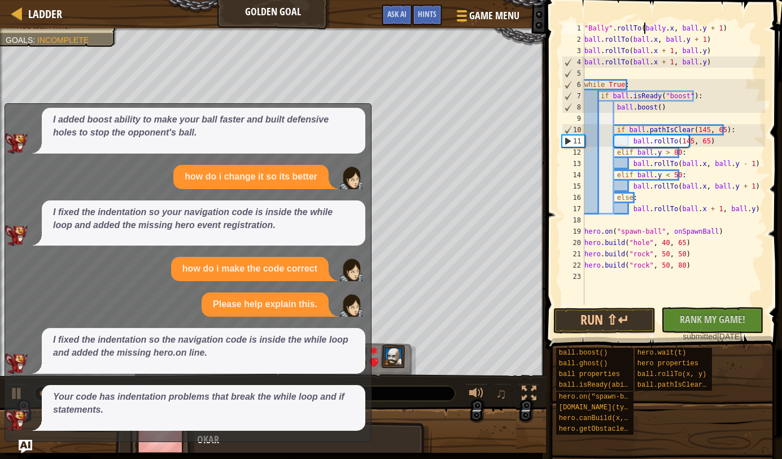
click at [643, 28] on div ""Bally" . rollTo ( bally . x , ball . y + 1 ) ball . rollTo ( ball . x , ball .…" at bounding box center [673, 175] width 183 height 305
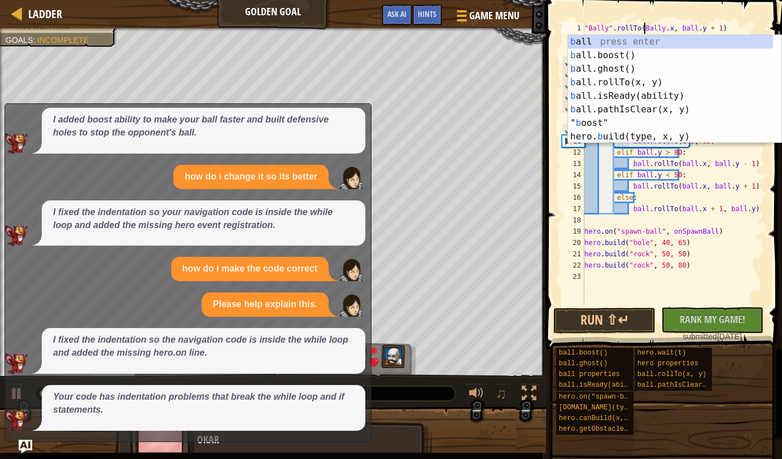
scroll to position [5, 5]
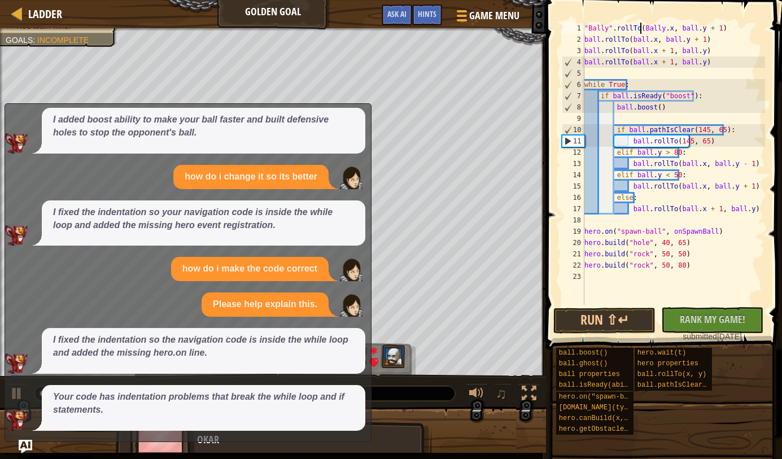
click at [640, 28] on div ""Bally" . rollTo ( Bally . x , ball . y + 1 ) ball . rollTo ( ball . x , ball .…" at bounding box center [673, 175] width 183 height 305
click at [663, 27] on div ""Bally" . rollTo ( "Bally.x, ball.y + 1) ball . rollTo ( ball . x , ball . y + …" at bounding box center [673, 175] width 183 height 305
click at [618, 324] on button "Run ⇧↵" at bounding box center [604, 321] width 102 height 26
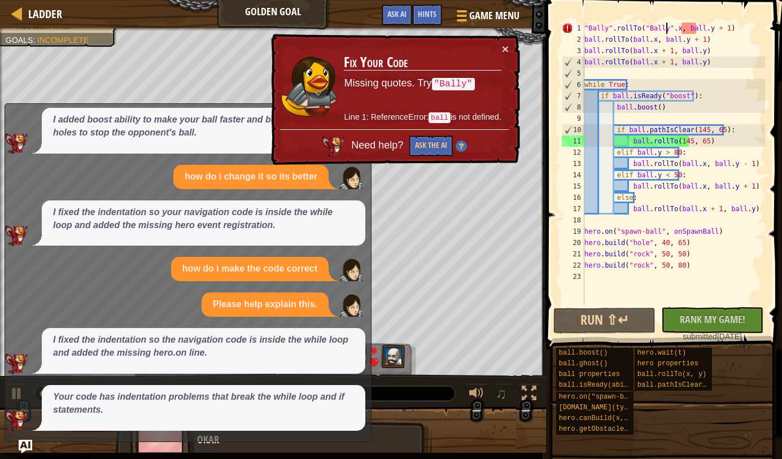
click at [695, 27] on div ""Bally" . rollTo ( "Bally" . x , ball . y + 1 ) ball . rollTo ( ball . x , ball…" at bounding box center [673, 175] width 183 height 305
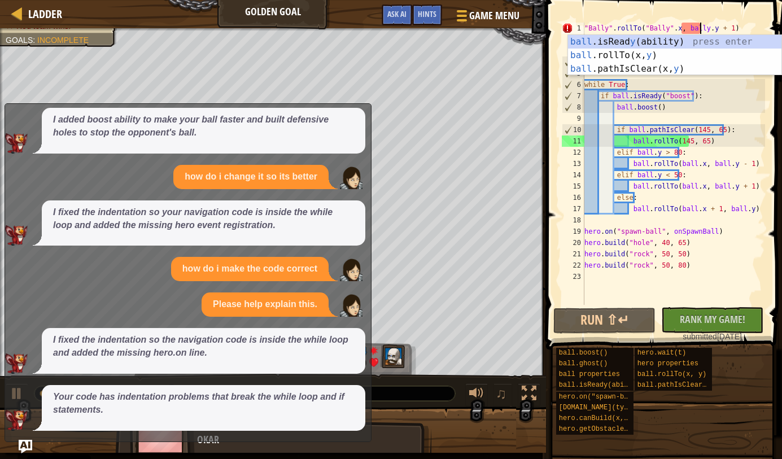
scroll to position [5, 10]
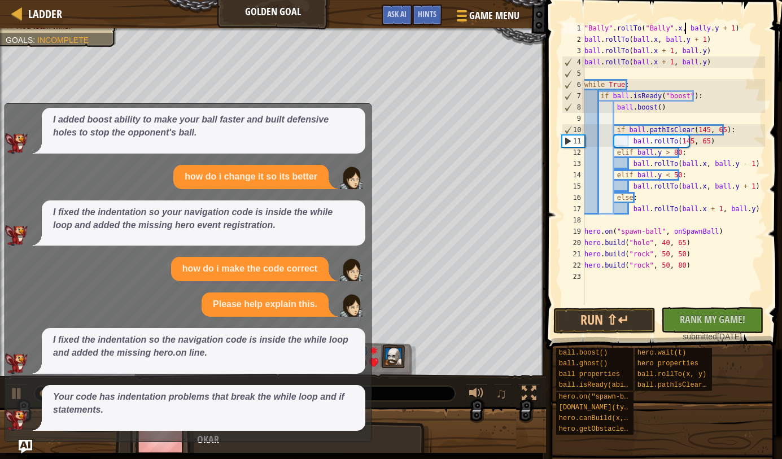
click at [683, 28] on div ""Bally" . rollTo ( "Bally" . x , [GEOGRAPHIC_DATA] . y + 1 ) ball . rollTo ( ba…" at bounding box center [673, 175] width 183 height 305
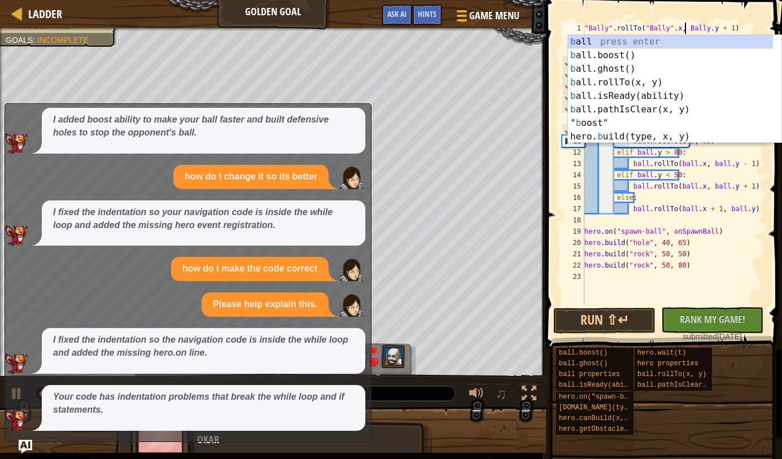
click at [681, 25] on div ""Bally" . rollTo ( "Bally" . x , [GEOGRAPHIC_DATA] . y + 1 ) ball . rollTo ( ba…" at bounding box center [673, 175] width 183 height 305
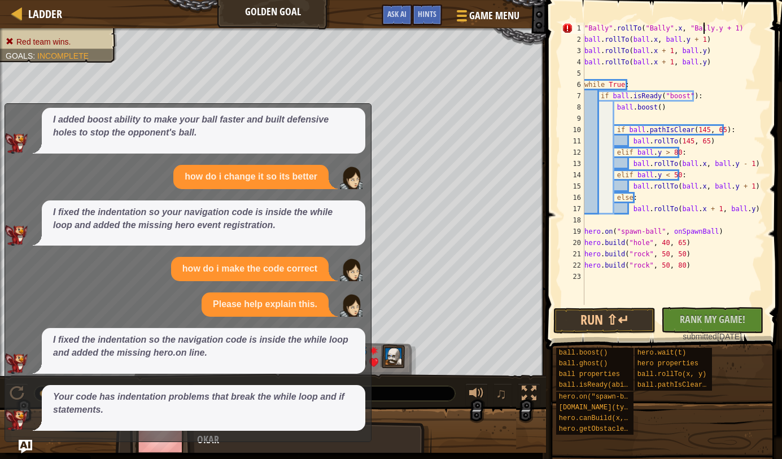
click at [702, 28] on div ""Bally" . rollTo ( "Bally" . x , "Bally.y + 1) ball . rollTo ( ball . x , ball …" at bounding box center [673, 175] width 183 height 305
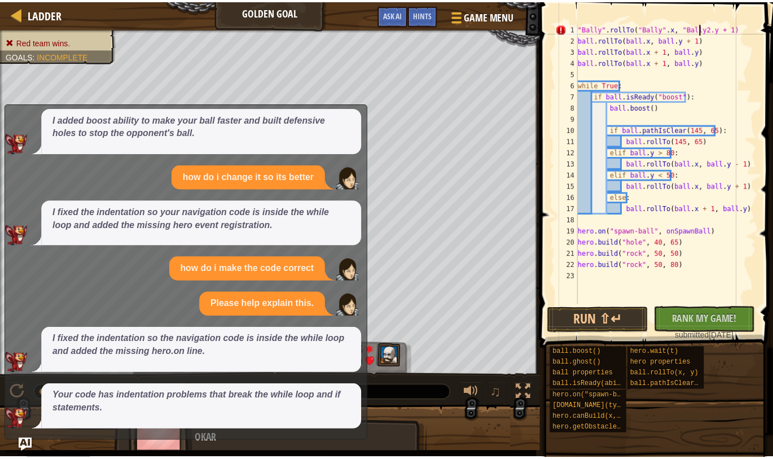
scroll to position [5, 10]
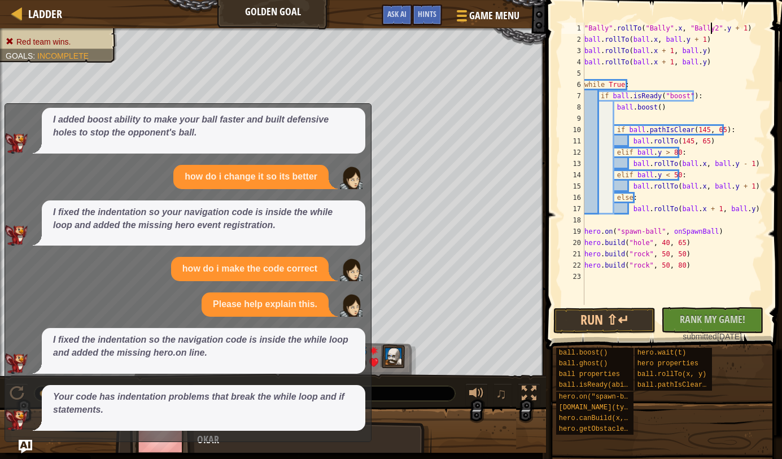
click at [598, 330] on button "Run ⇧↵" at bounding box center [604, 321] width 102 height 26
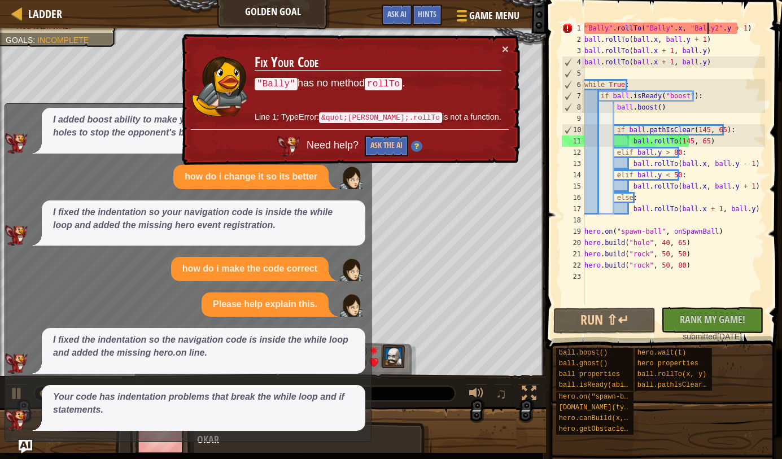
click at [708, 28] on div ""Bally" . rollTo ( "Bally" . x , "Bally2" . y + 1 ) ball . rollTo ( ball . x , …" at bounding box center [673, 175] width 183 height 305
type textarea ""Bally".rollTo("Bally".x, "Bally".y + 1)"
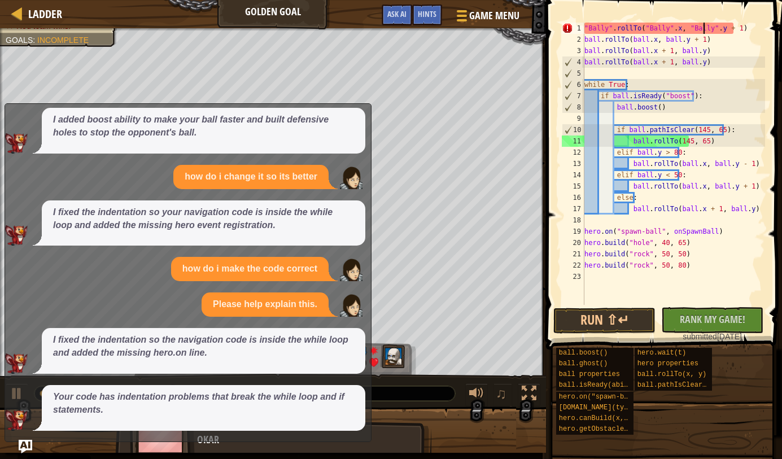
click at [616, 323] on button "Run ⇧↵" at bounding box center [604, 321] width 102 height 26
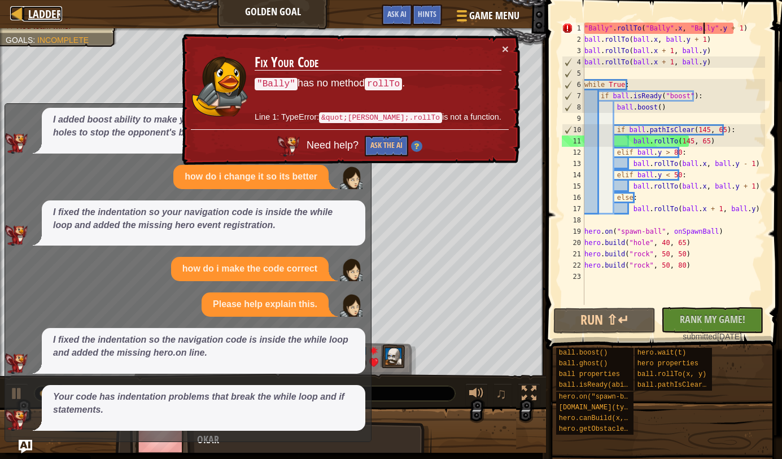
click at [35, 19] on span "Ladder" at bounding box center [45, 13] width 34 height 15
